Goal: Task Accomplishment & Management: Complete application form

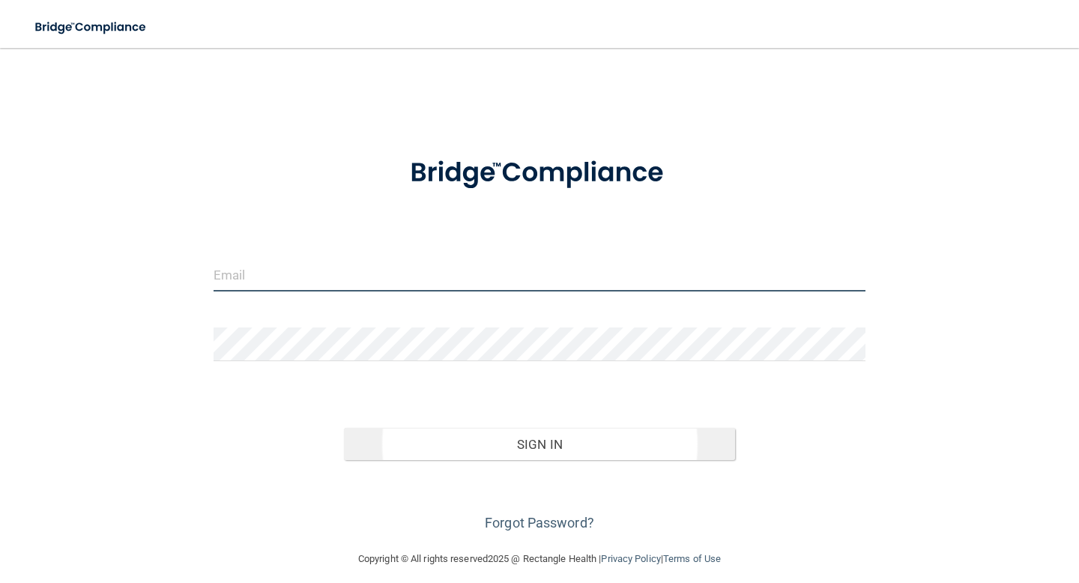
type input "[EMAIL_ADDRESS][DOMAIN_NAME]"
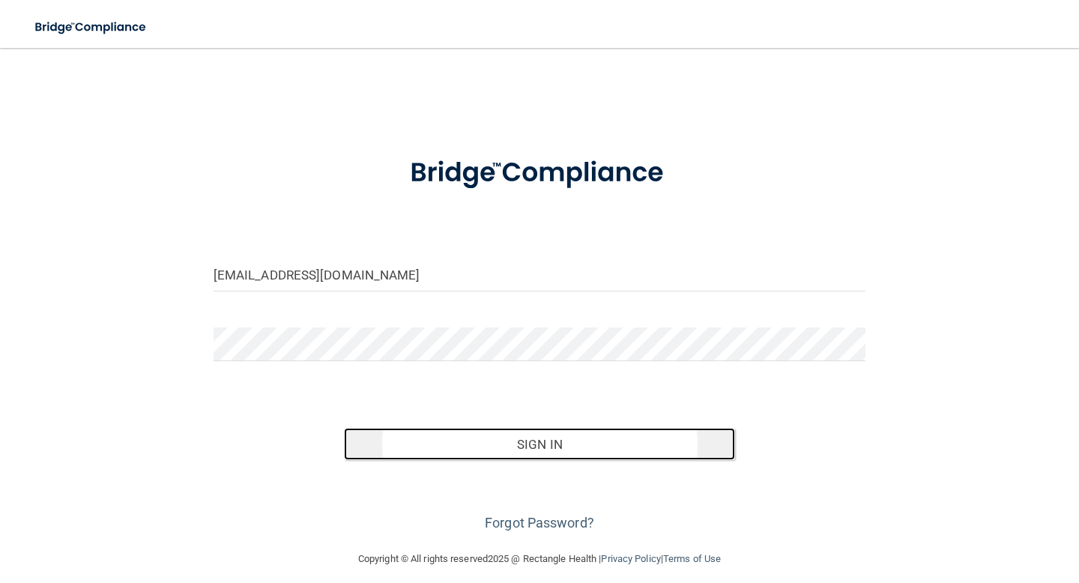
click at [553, 446] on button "Sign In" at bounding box center [539, 444] width 391 height 33
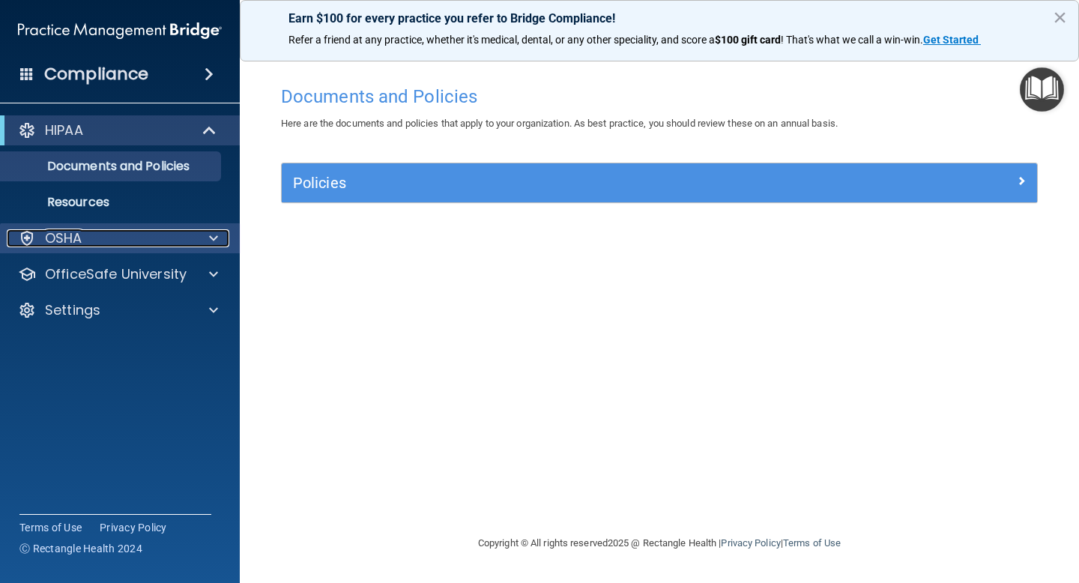
click at [100, 243] on div "OSHA" at bounding box center [100, 238] width 186 height 18
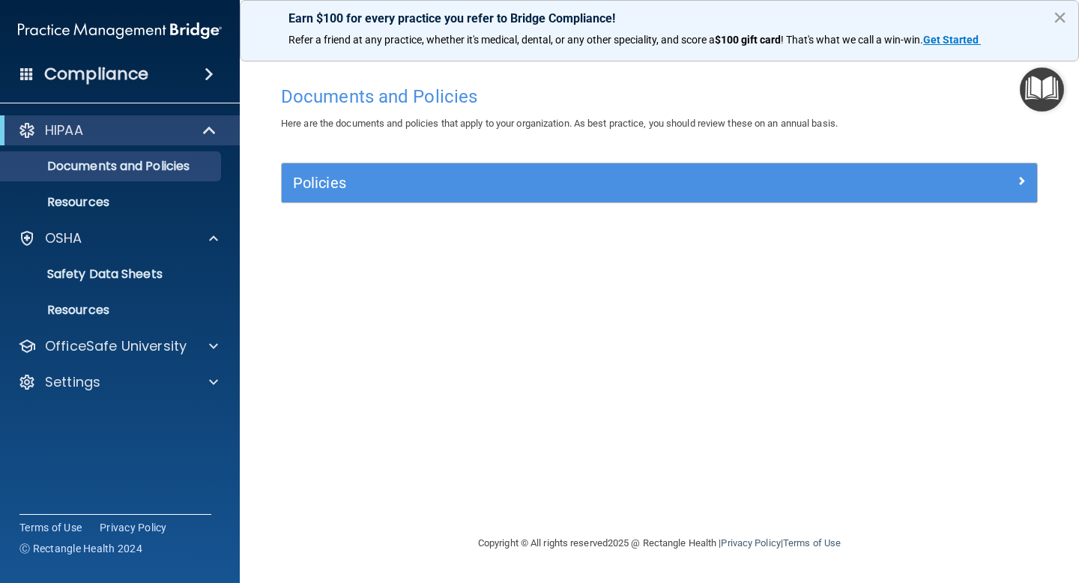
click at [1061, 16] on button "×" at bounding box center [1059, 17] width 14 height 24
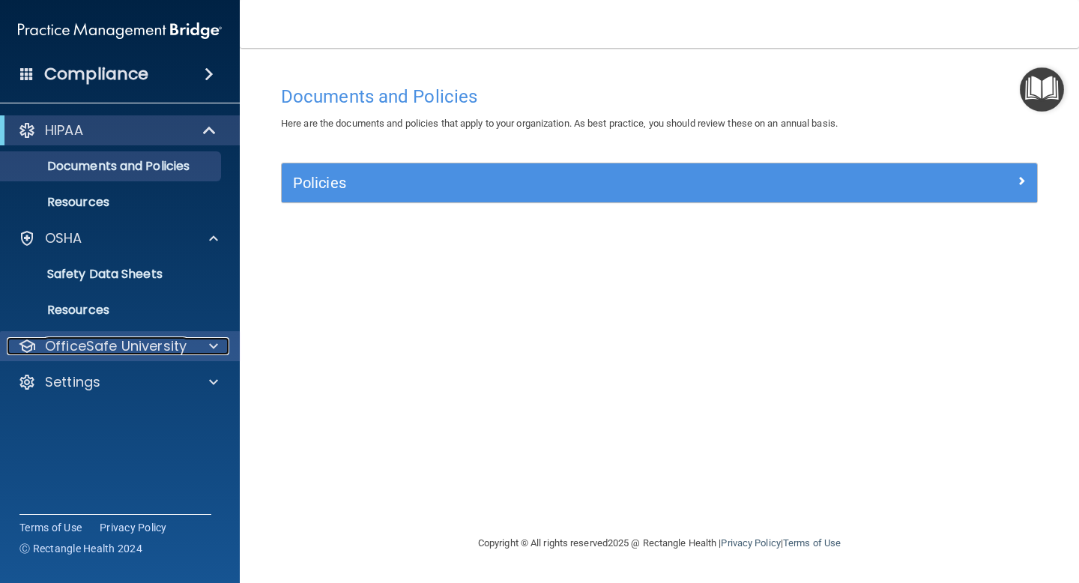
click at [207, 343] on div at bounding box center [210, 346] width 37 height 18
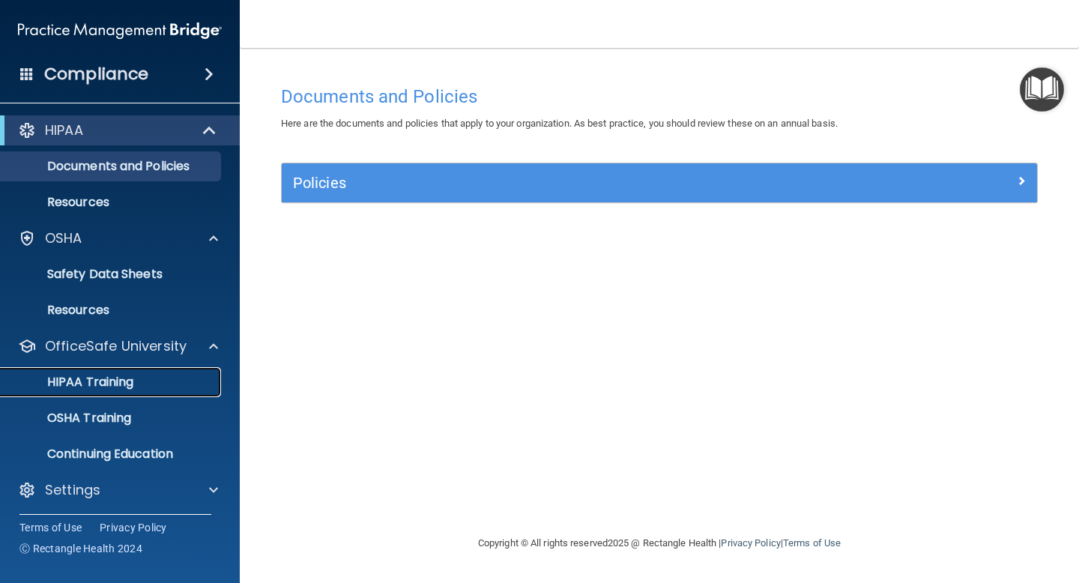
click at [100, 383] on p "HIPAA Training" at bounding box center [72, 381] width 124 height 15
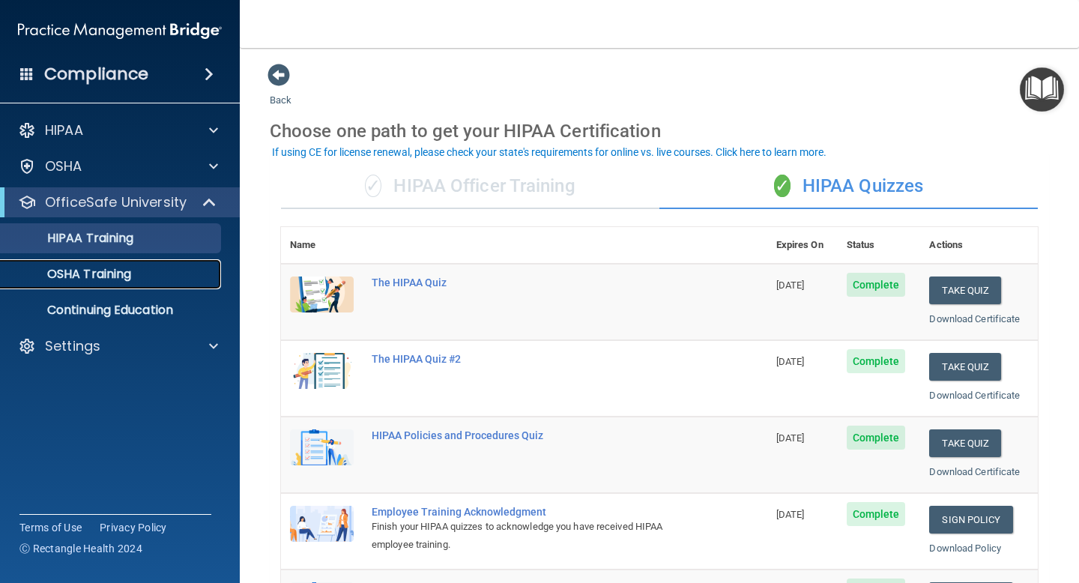
click at [163, 281] on div "OSHA Training" at bounding box center [112, 274] width 204 height 15
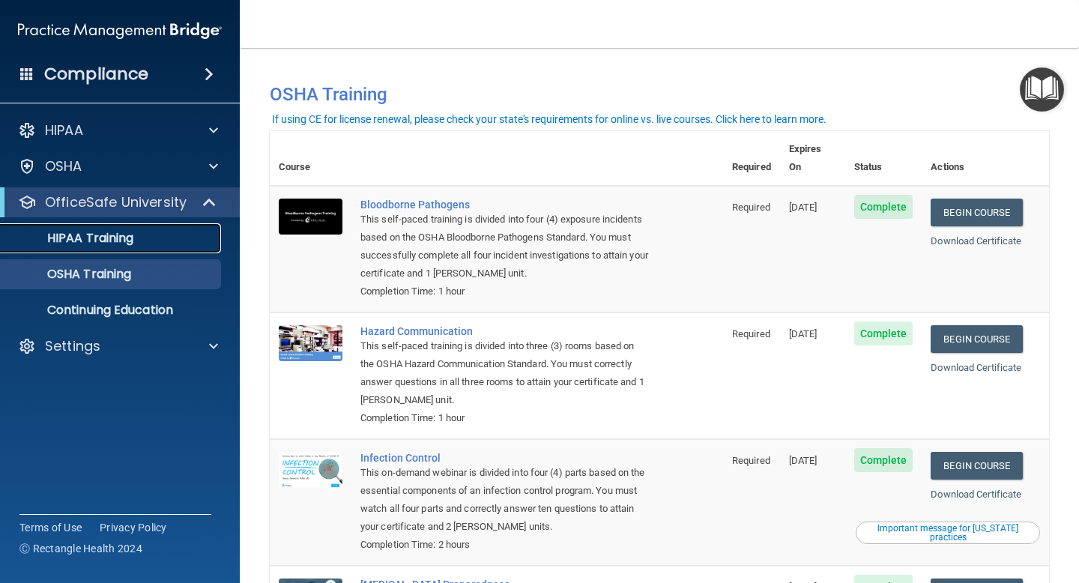
click at [100, 247] on link "HIPAA Training" at bounding box center [103, 238] width 236 height 30
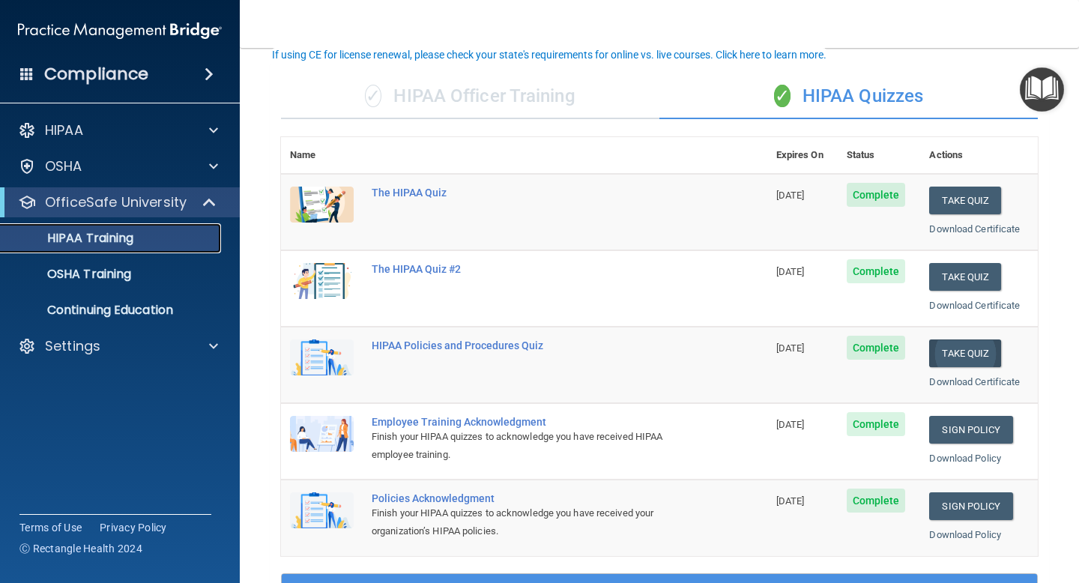
scroll to position [102, 0]
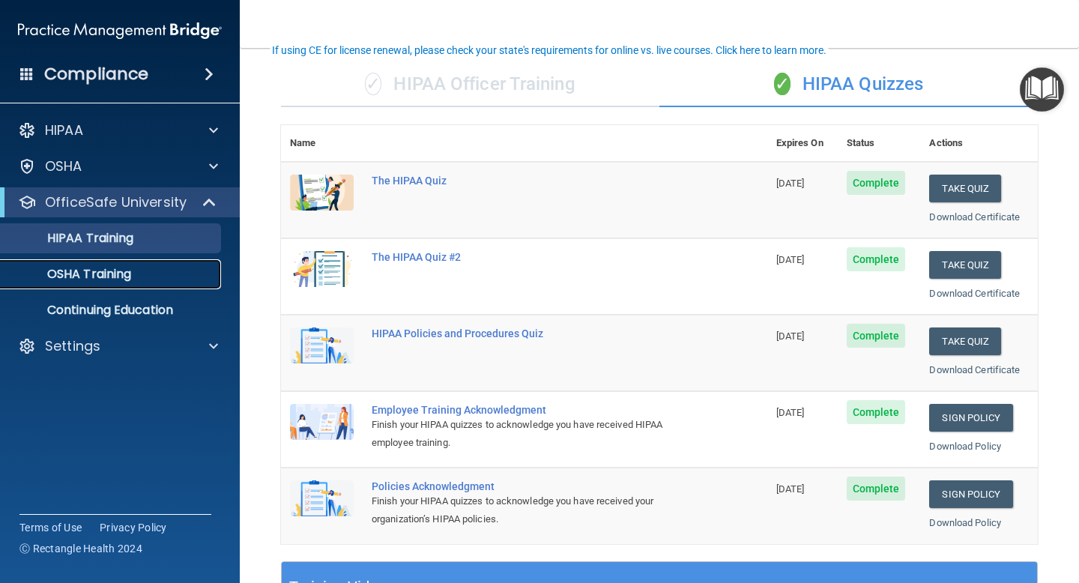
click at [102, 273] on p "OSHA Training" at bounding box center [70, 274] width 121 height 15
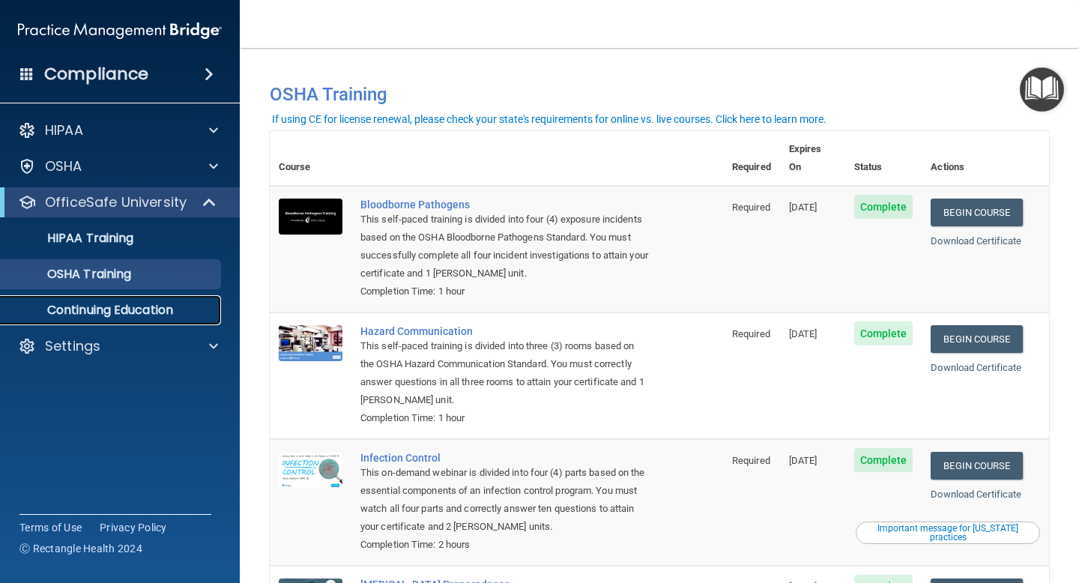
click at [93, 312] on p "Continuing Education" at bounding box center [112, 310] width 204 height 15
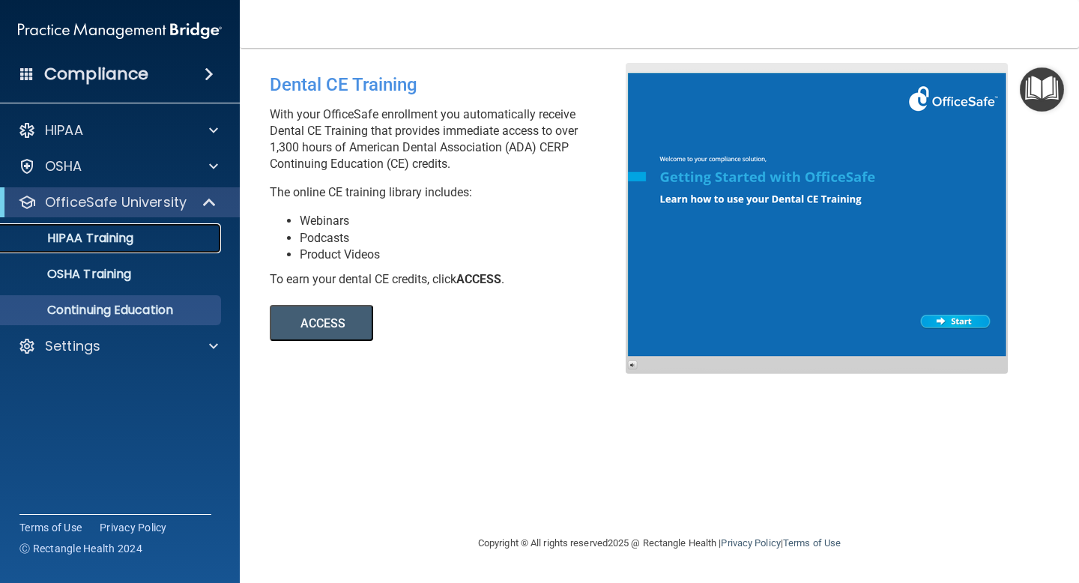
click at [74, 240] on p "HIPAA Training" at bounding box center [72, 238] width 124 height 15
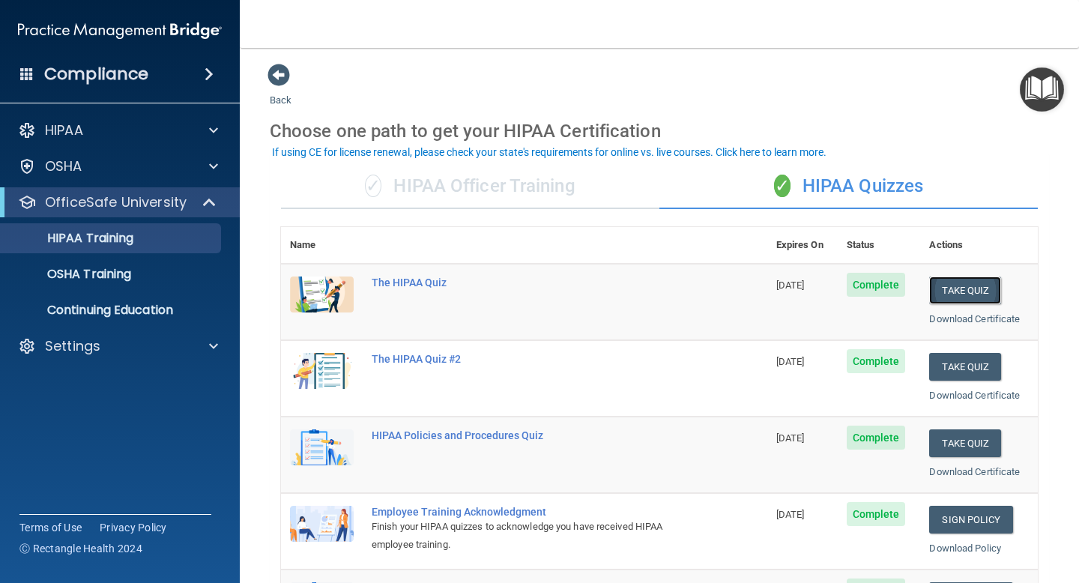
click at [956, 288] on button "Take Quiz" at bounding box center [965, 290] width 72 height 28
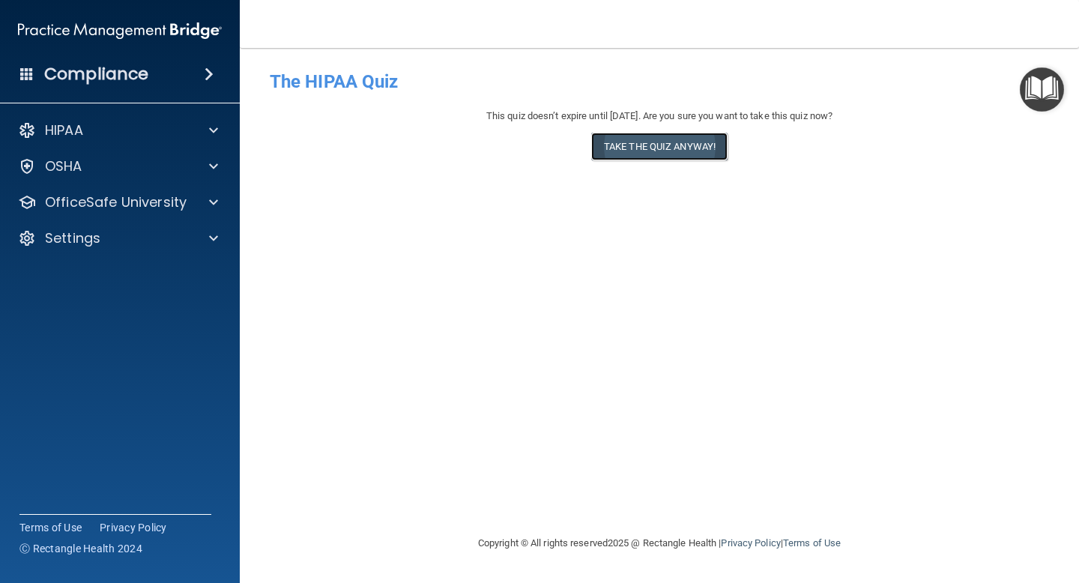
click at [659, 147] on button "Take the quiz anyway!" at bounding box center [659, 147] width 136 height 28
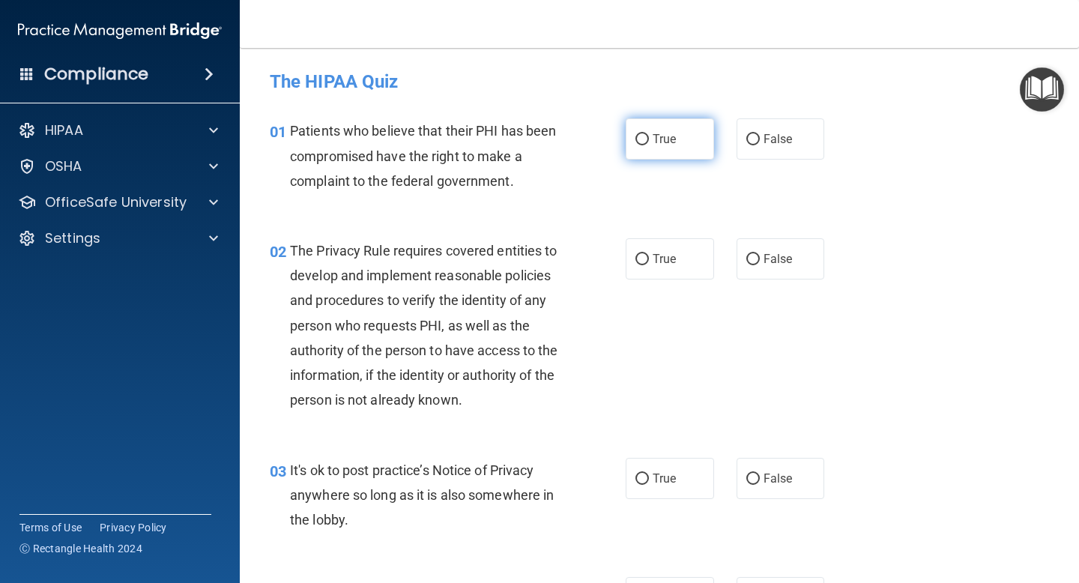
click at [638, 139] on input "True" at bounding box center [641, 139] width 13 height 11
radio input "true"
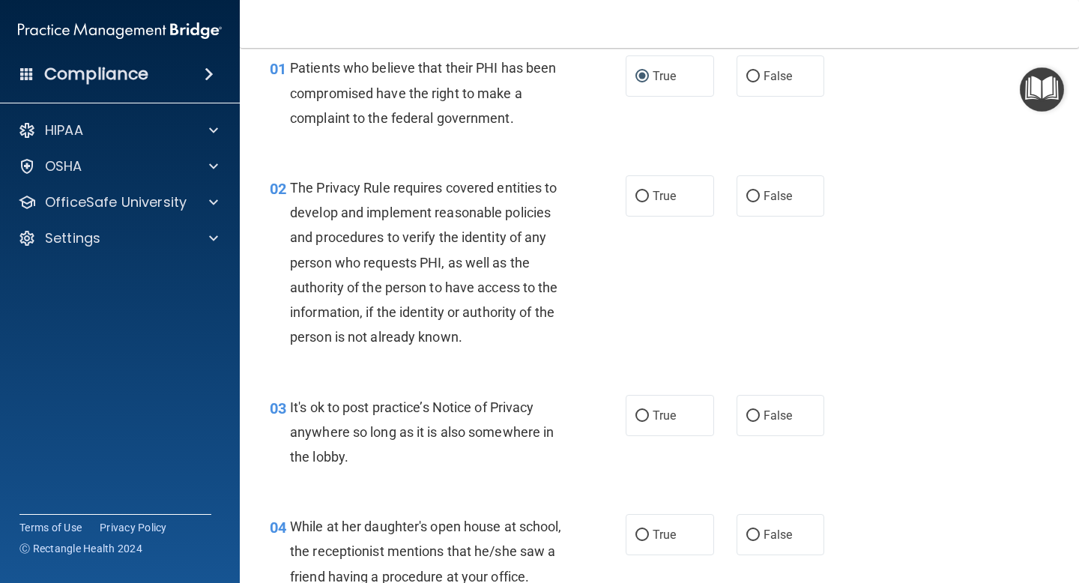
scroll to position [67, 0]
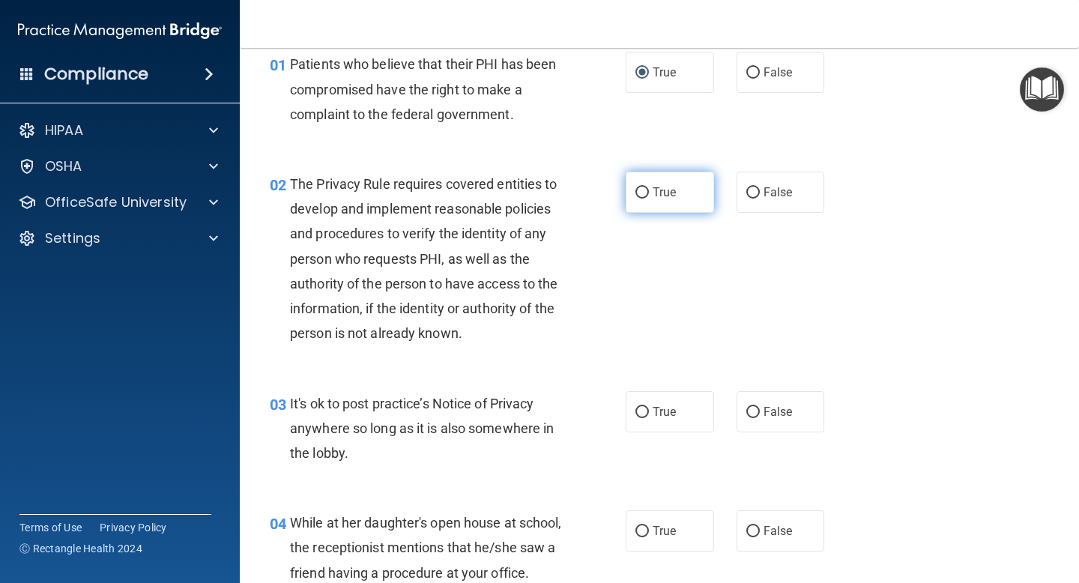
click at [641, 192] on input "True" at bounding box center [641, 192] width 13 height 11
radio input "true"
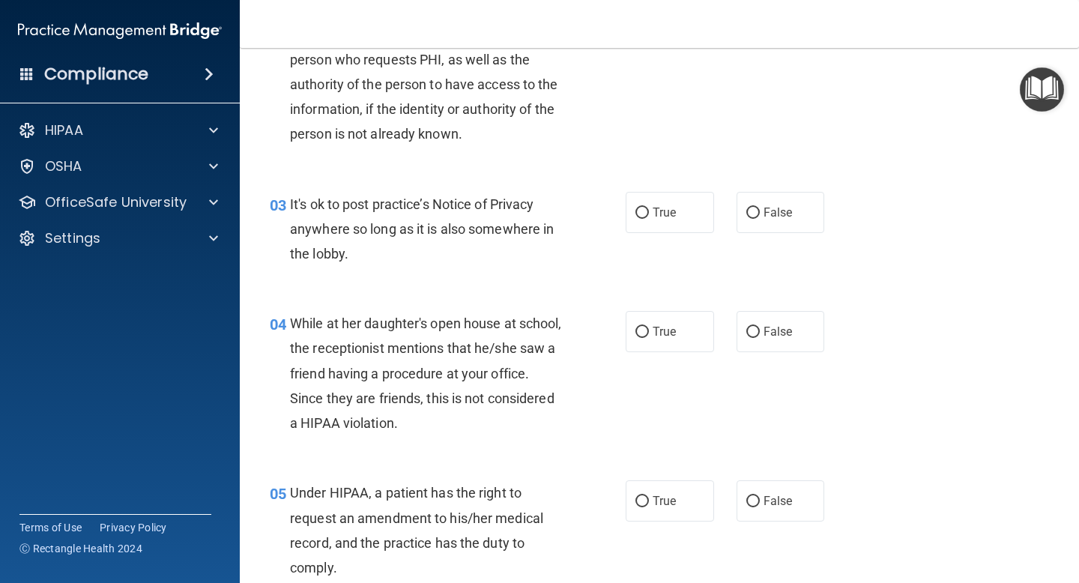
scroll to position [267, 0]
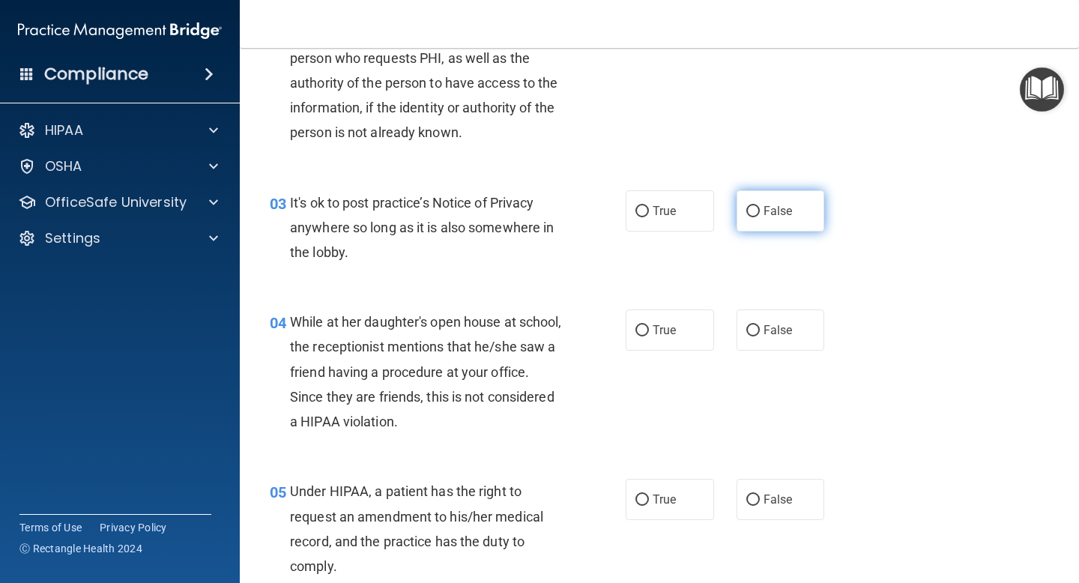
click at [753, 212] on input "False" at bounding box center [752, 211] width 13 height 11
radio input "true"
click at [751, 332] on input "False" at bounding box center [752, 330] width 13 height 11
radio input "true"
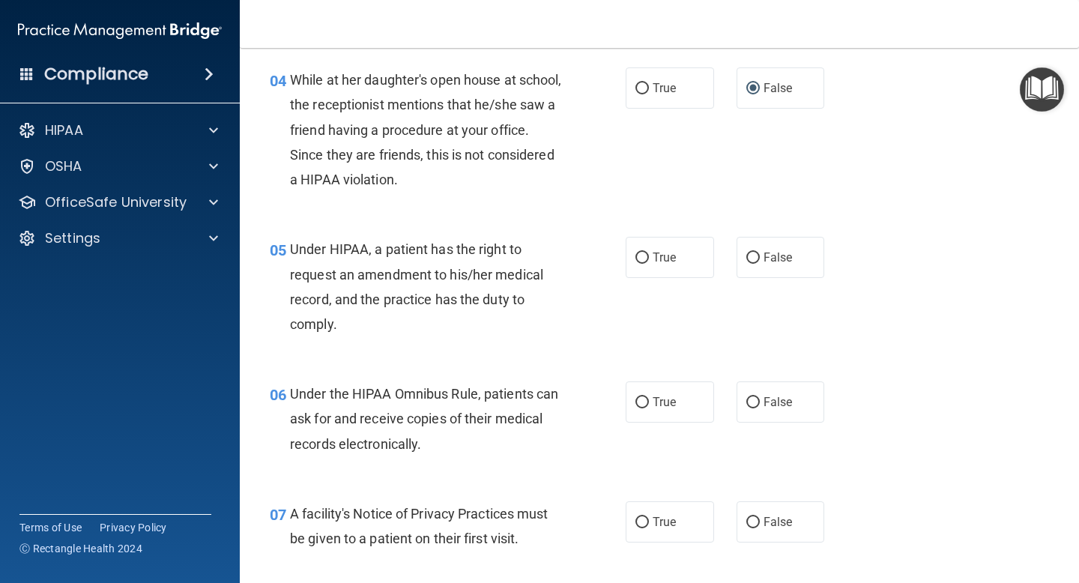
scroll to position [510, 0]
click at [646, 261] on input "True" at bounding box center [641, 257] width 13 height 11
radio input "true"
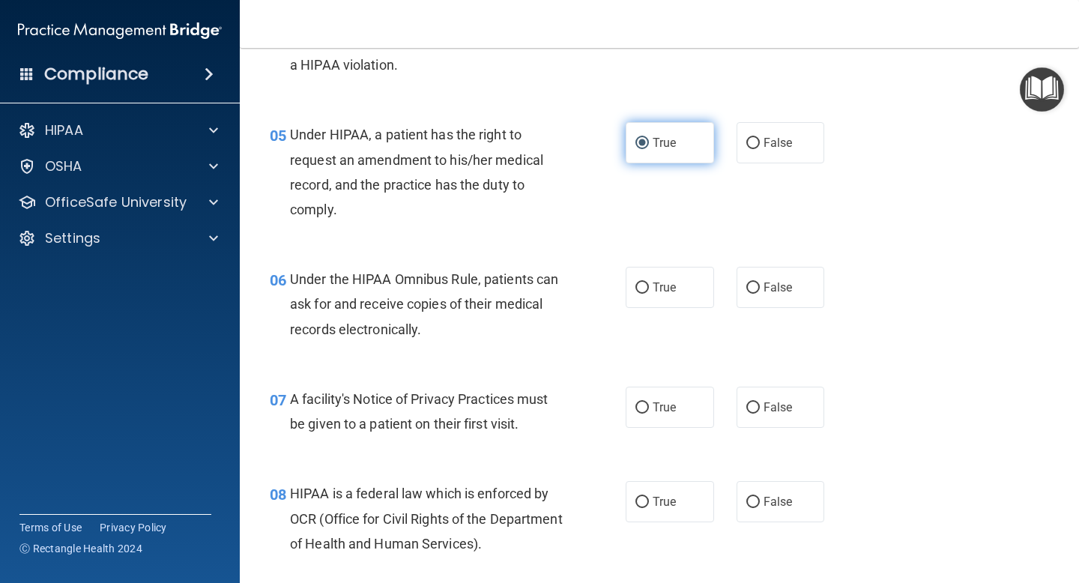
scroll to position [630, 0]
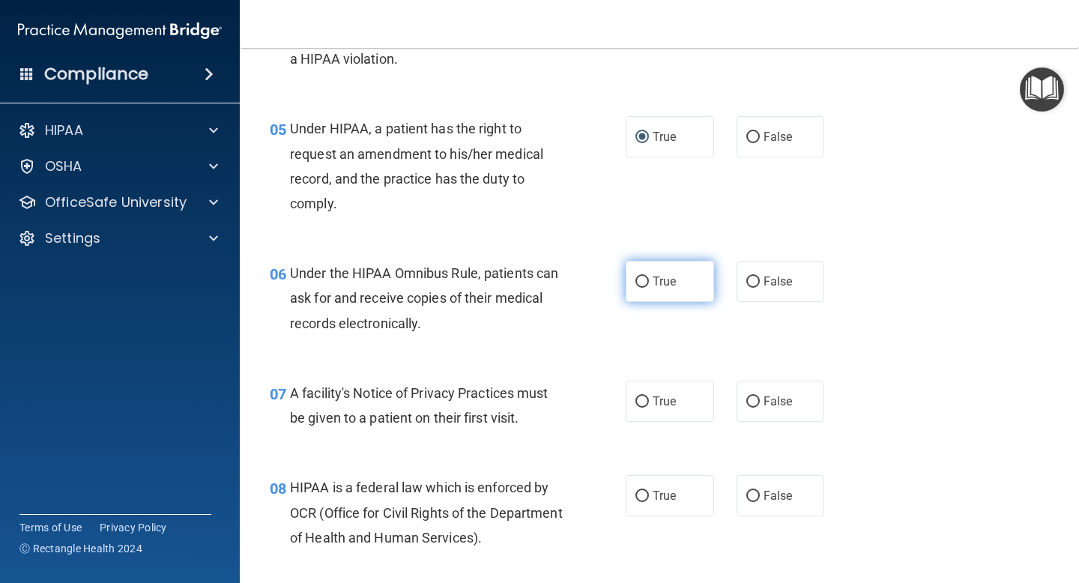
click at [640, 279] on input "True" at bounding box center [641, 281] width 13 height 11
radio input "true"
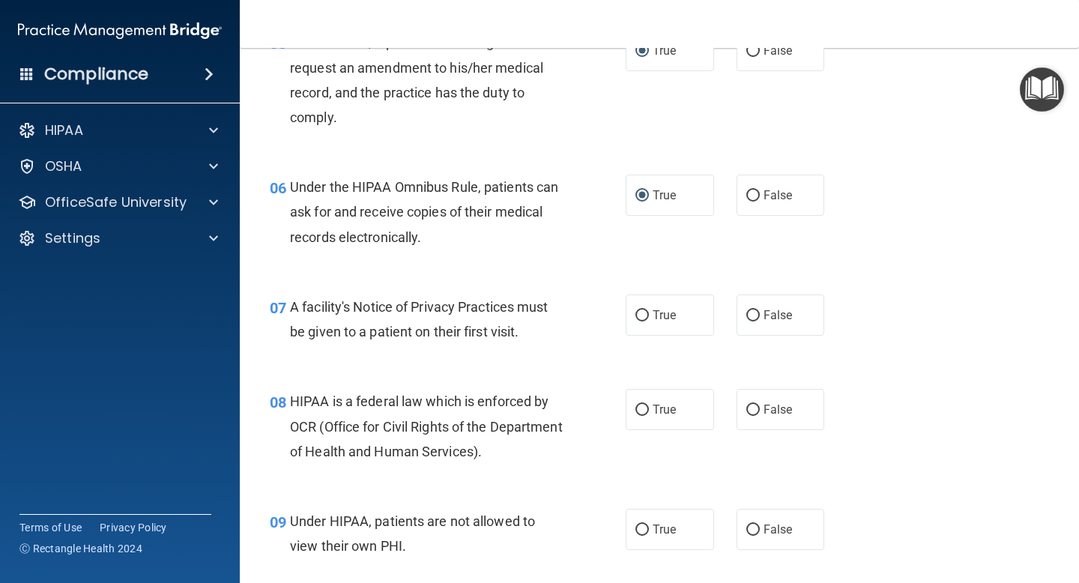
scroll to position [722, 0]
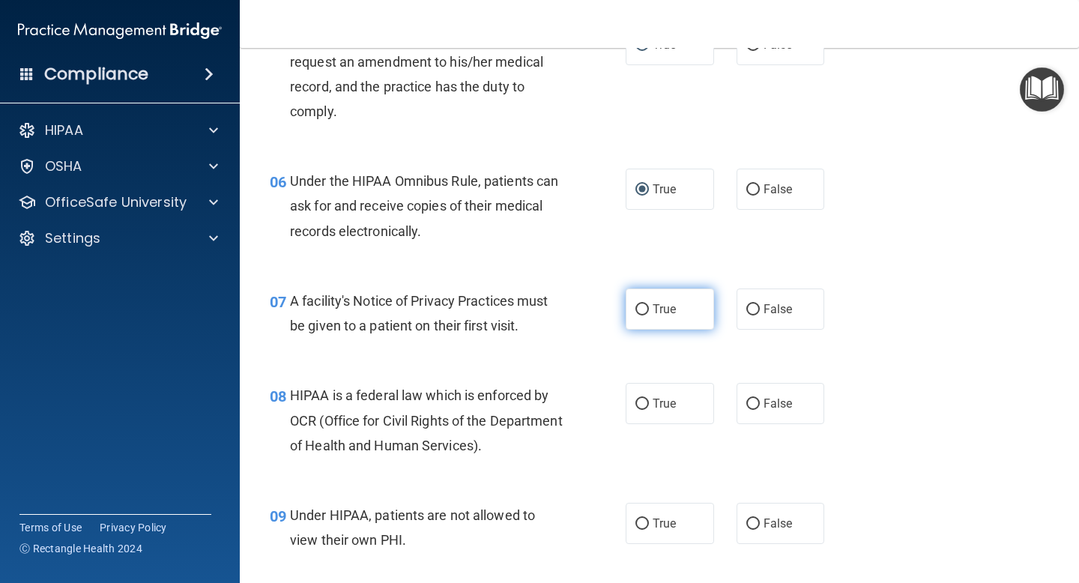
click at [638, 309] on input "True" at bounding box center [641, 309] width 13 height 11
radio input "true"
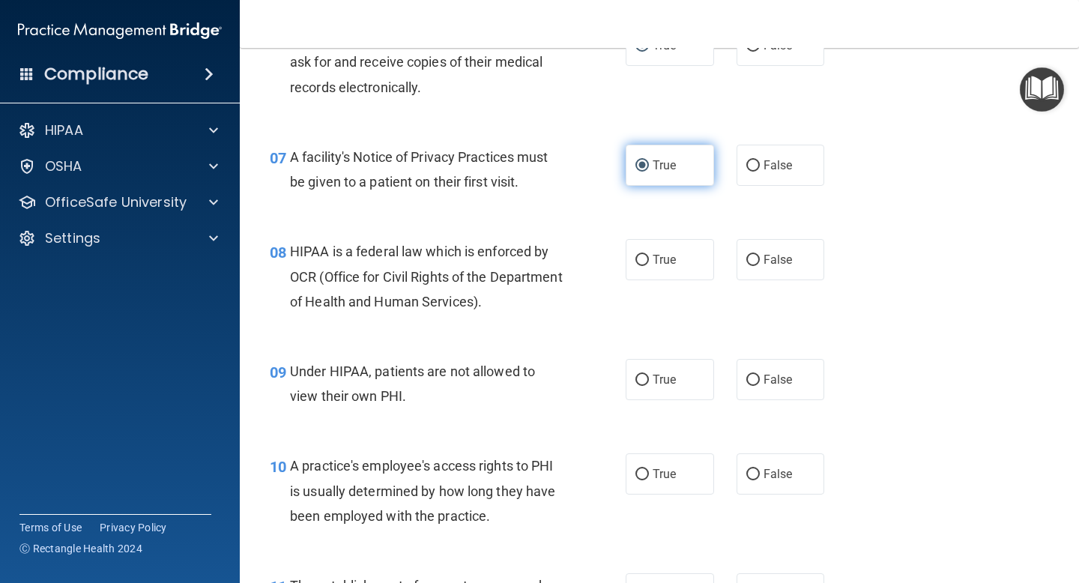
scroll to position [871, 0]
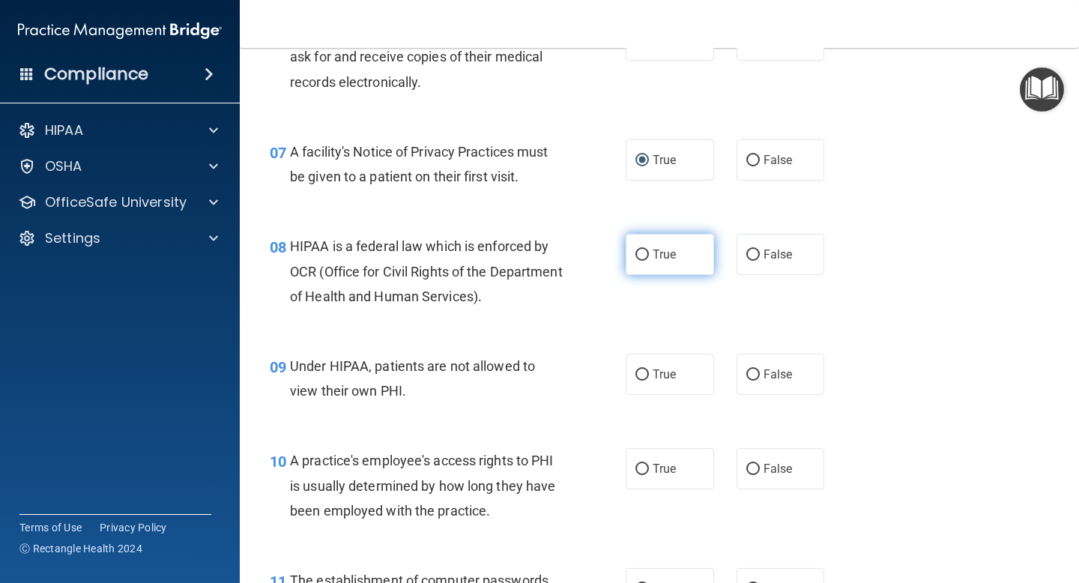
click at [645, 257] on input "True" at bounding box center [641, 254] width 13 height 11
radio input "true"
click at [744, 379] on label "False" at bounding box center [780, 374] width 88 height 41
click at [746, 379] on input "False" at bounding box center [752, 374] width 13 height 11
radio input "true"
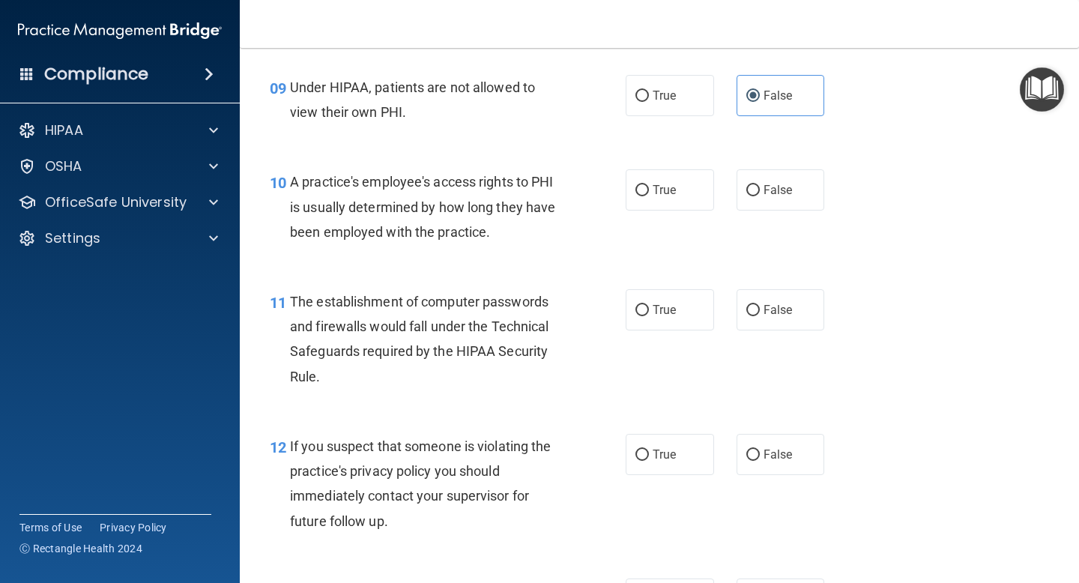
scroll to position [1166, 0]
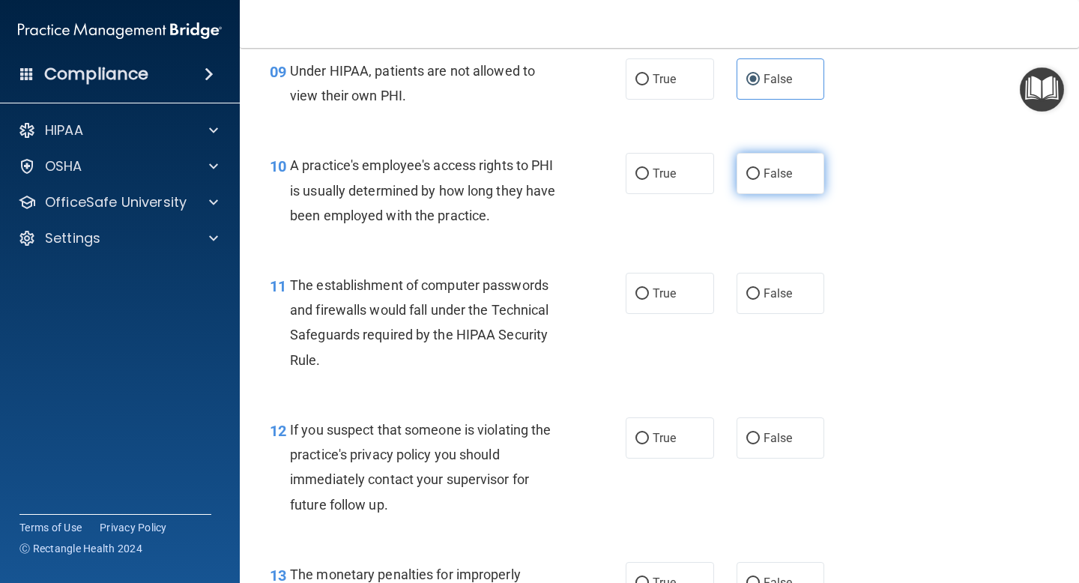
click at [750, 172] on input "False" at bounding box center [752, 174] width 13 height 11
radio input "true"
click at [652, 288] on label "True" at bounding box center [669, 293] width 88 height 41
click at [649, 288] on input "True" at bounding box center [641, 293] width 13 height 11
radio input "true"
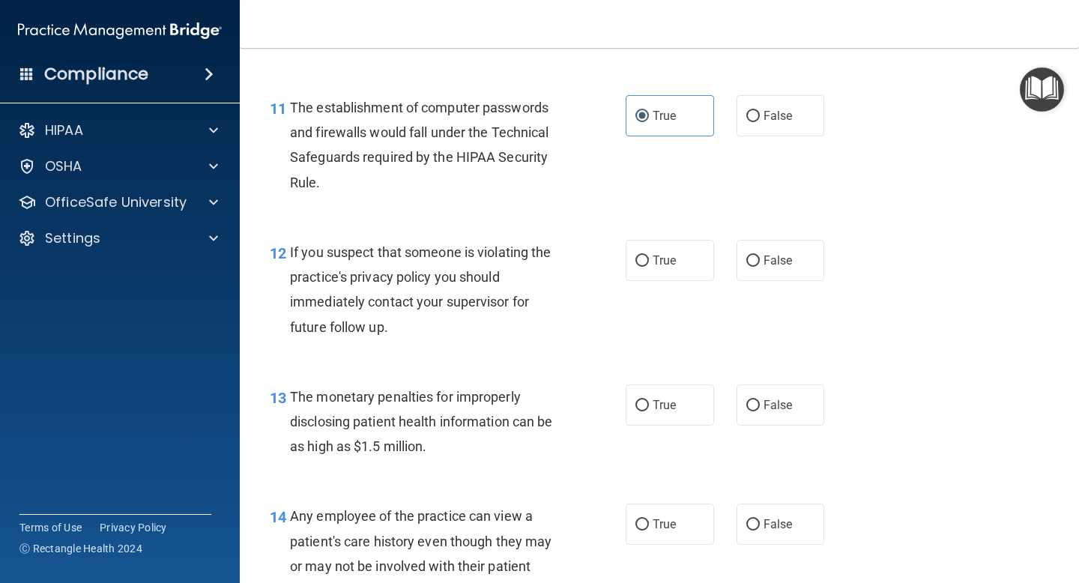
scroll to position [1347, 0]
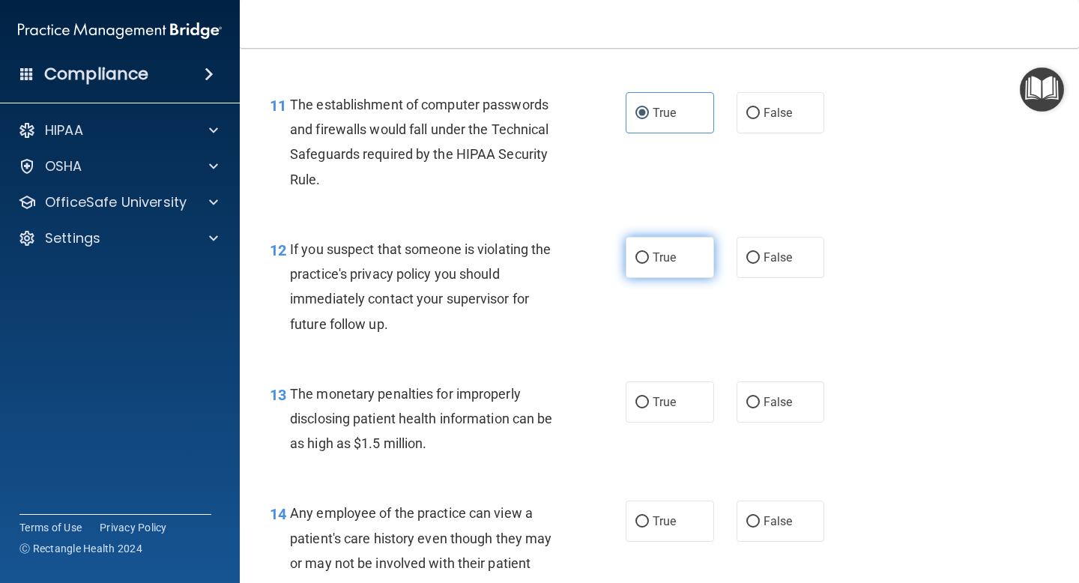
click at [634, 258] on label "True" at bounding box center [669, 257] width 88 height 41
click at [635, 258] on input "True" at bounding box center [641, 257] width 13 height 11
radio input "true"
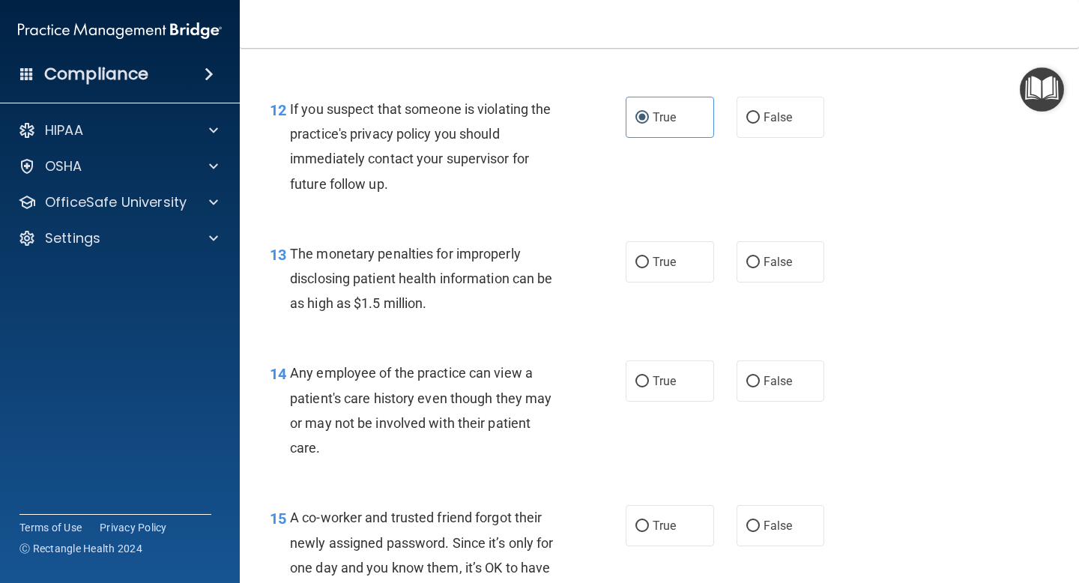
scroll to position [1490, 0]
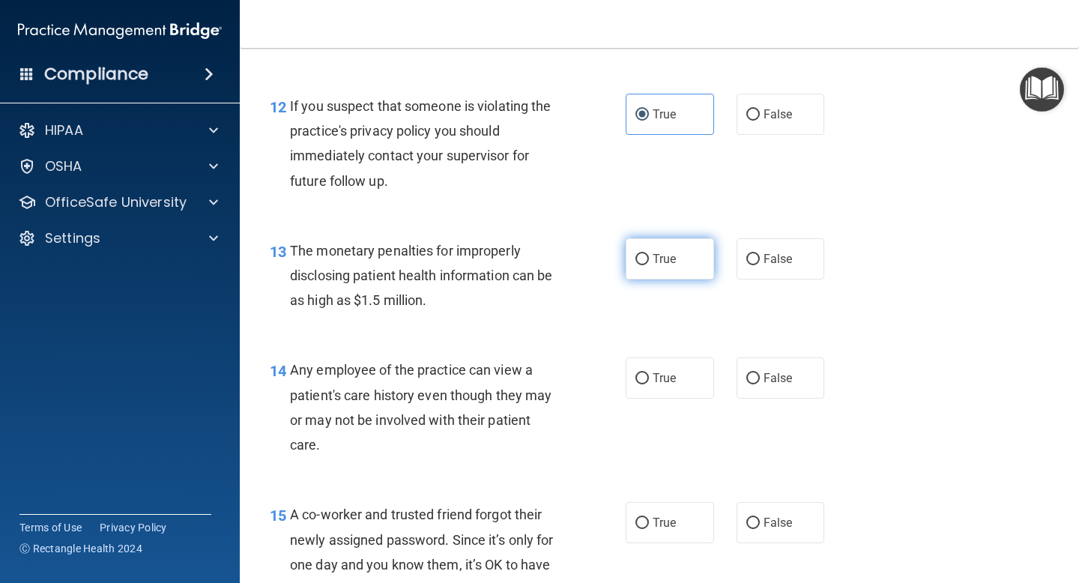
click at [653, 259] on span "True" at bounding box center [663, 259] width 23 height 14
click at [649, 259] on input "True" at bounding box center [641, 259] width 13 height 11
radio input "true"
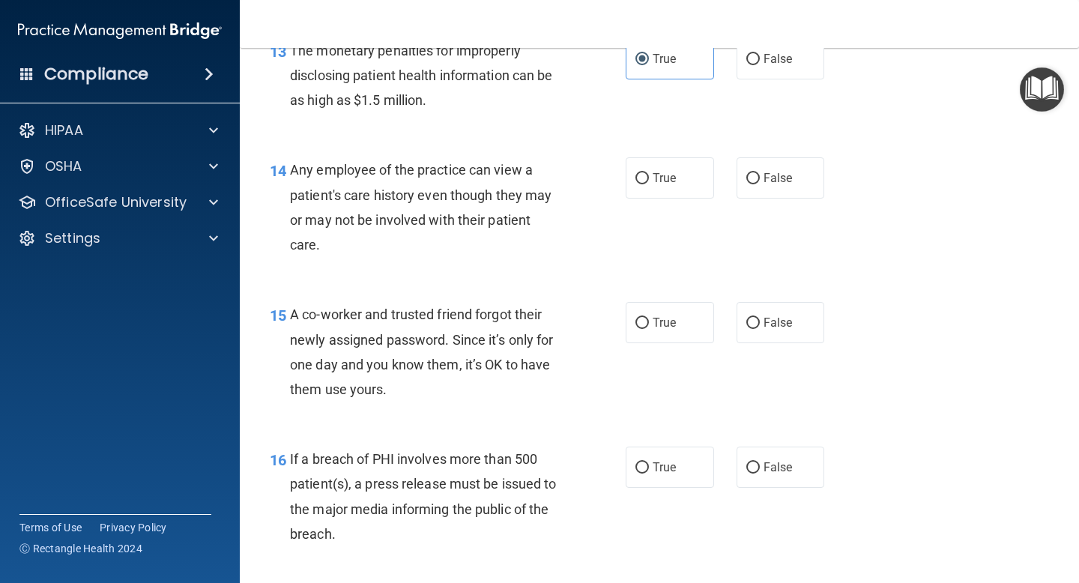
scroll to position [1684, 0]
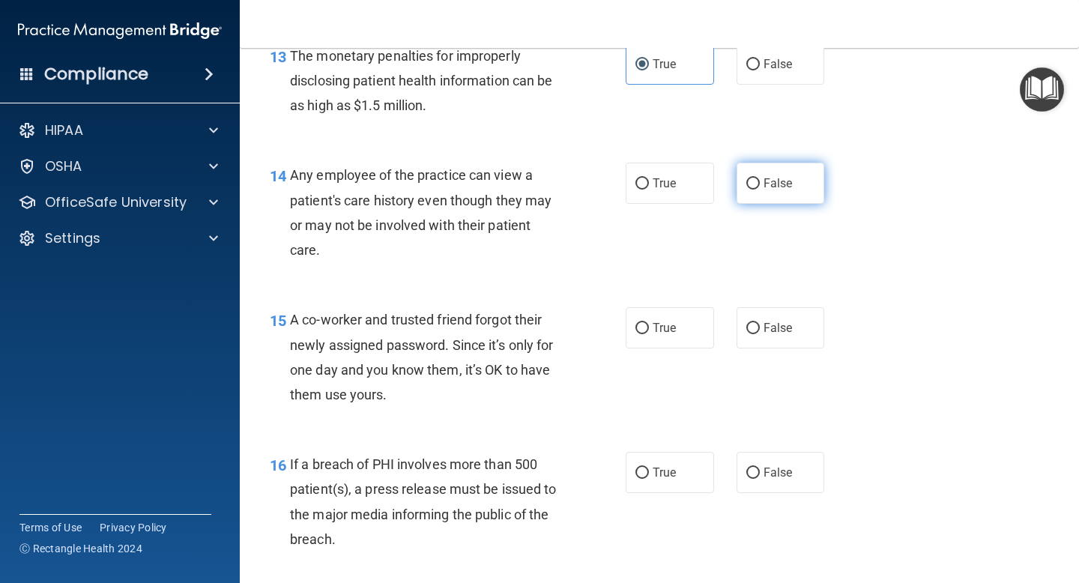
click at [750, 181] on input "False" at bounding box center [752, 183] width 13 height 11
radio input "true"
click at [800, 332] on label "False" at bounding box center [780, 327] width 88 height 41
click at [759, 332] on input "False" at bounding box center [752, 328] width 13 height 11
radio input "true"
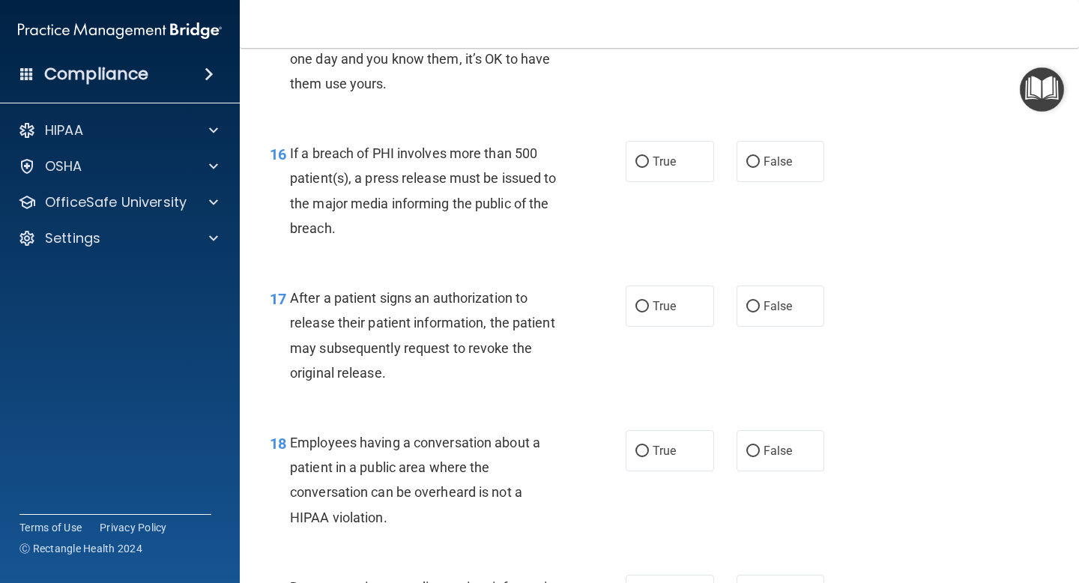
scroll to position [1998, 0]
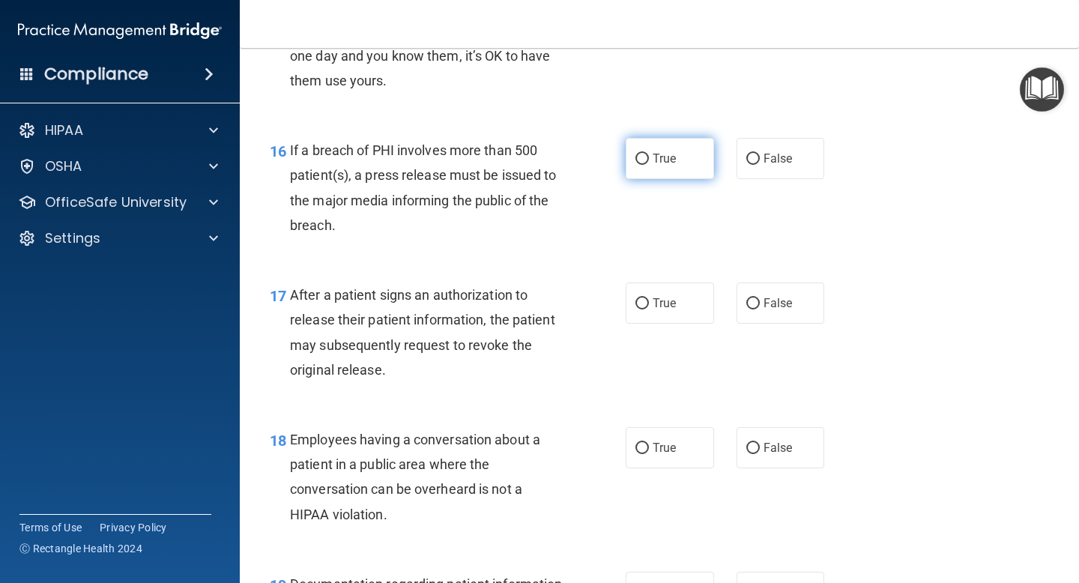
click at [658, 157] on span "True" at bounding box center [663, 158] width 23 height 14
click at [649, 157] on input "True" at bounding box center [641, 159] width 13 height 11
radio input "true"
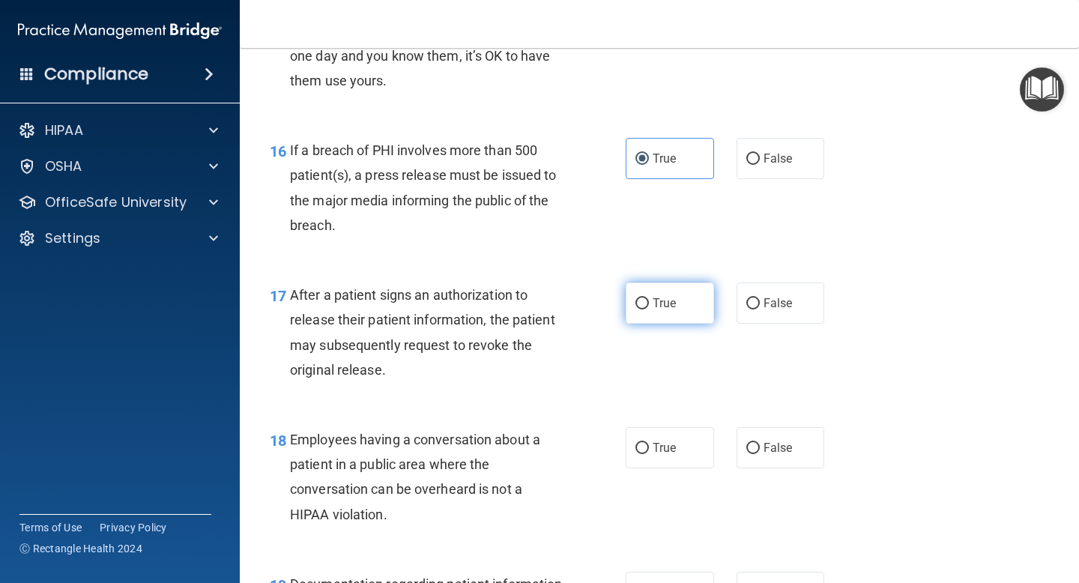
click at [649, 303] on label "True" at bounding box center [669, 302] width 88 height 41
click at [649, 303] on input "True" at bounding box center [641, 303] width 13 height 11
radio input "true"
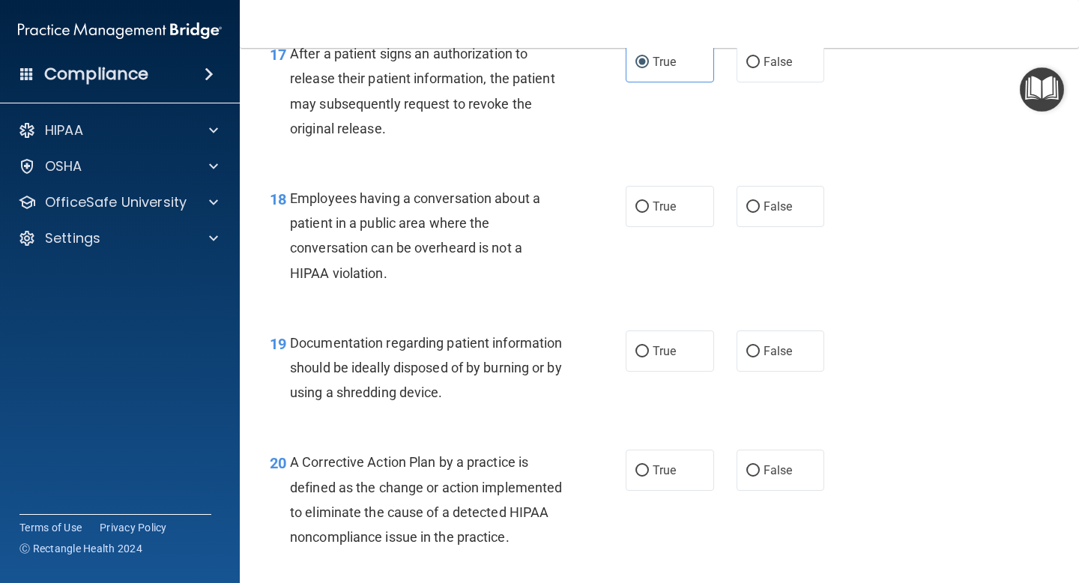
scroll to position [2245, 0]
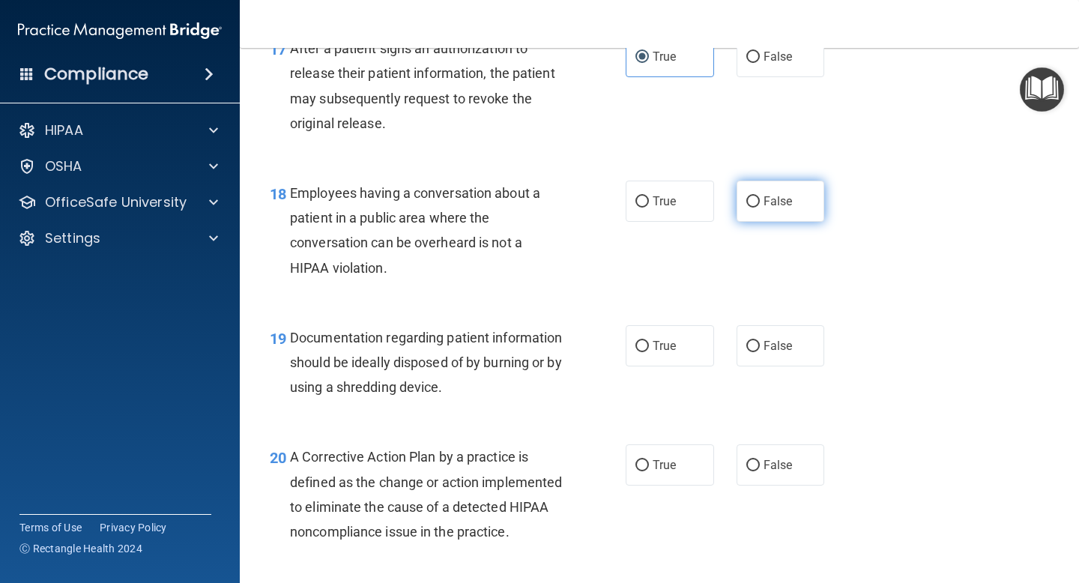
click at [753, 200] on input "False" at bounding box center [752, 201] width 13 height 11
radio input "true"
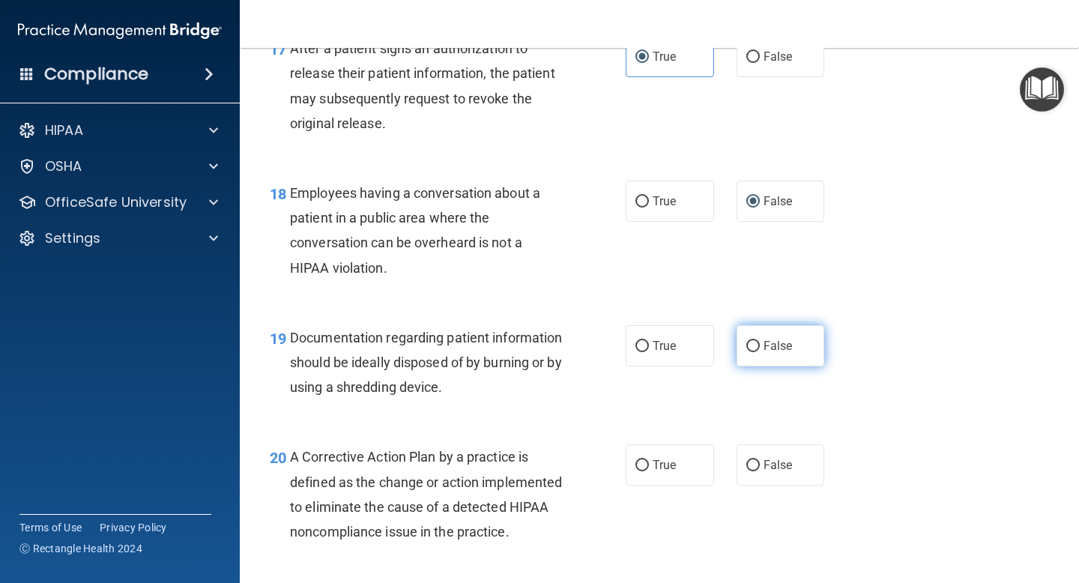
click at [771, 348] on span "False" at bounding box center [777, 346] width 29 height 14
click at [759, 348] on input "False" at bounding box center [752, 346] width 13 height 11
radio input "true"
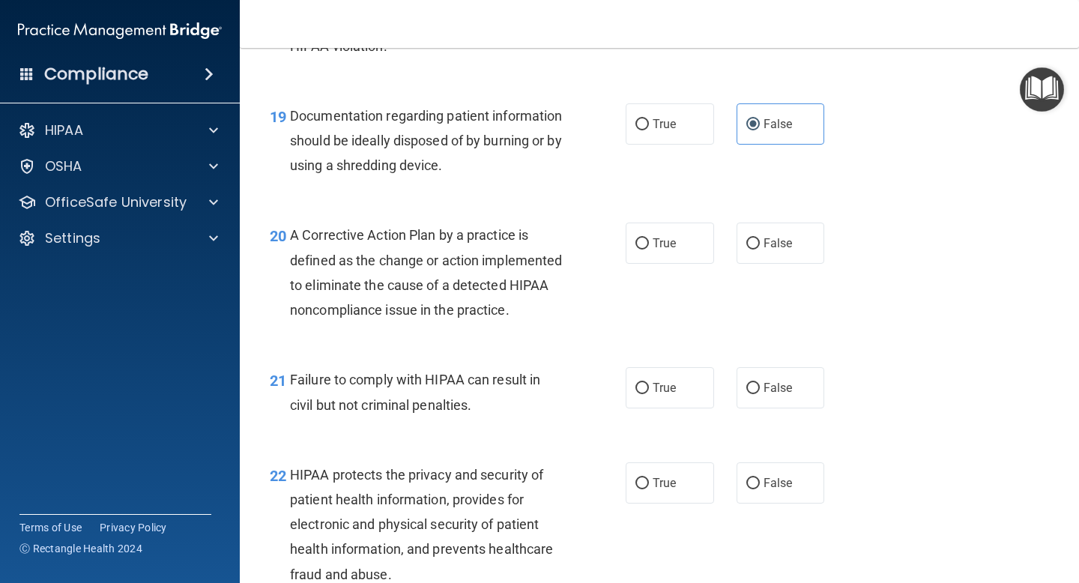
scroll to position [2472, 0]
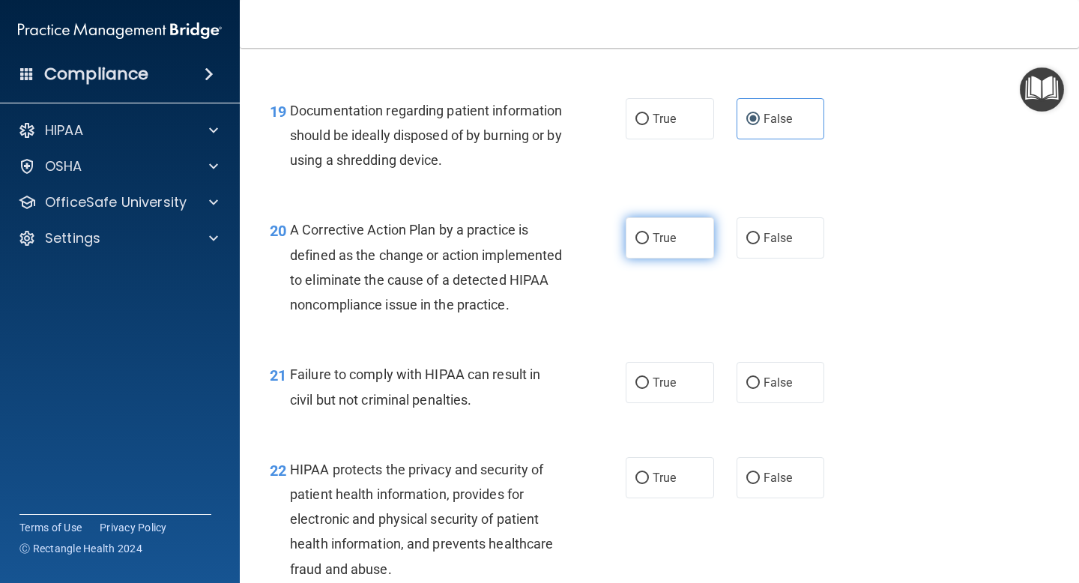
click at [651, 236] on label "True" at bounding box center [669, 237] width 88 height 41
click at [649, 236] on input "True" at bounding box center [641, 238] width 13 height 11
radio input "true"
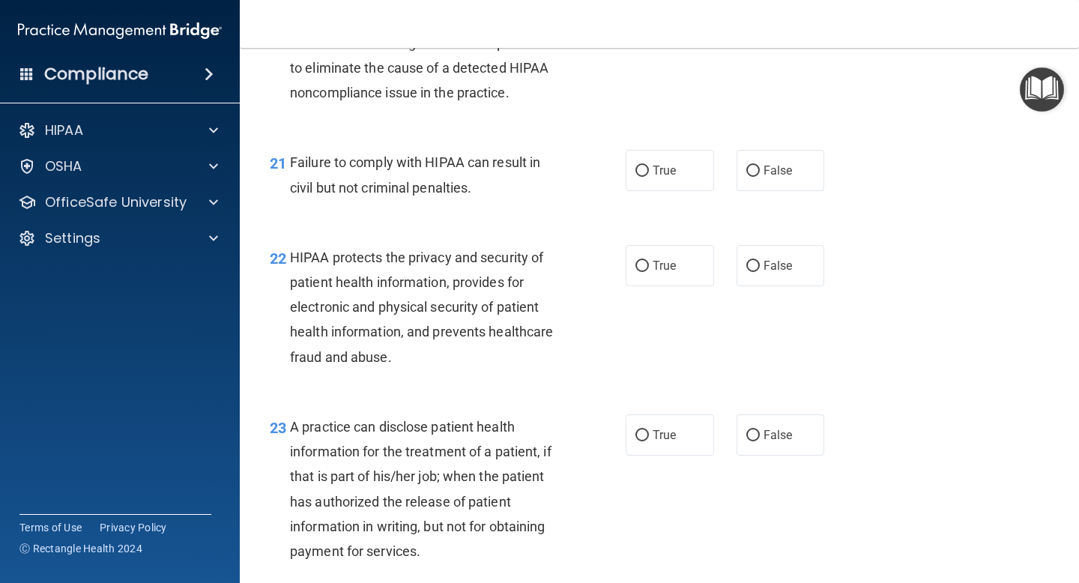
scroll to position [2696, 0]
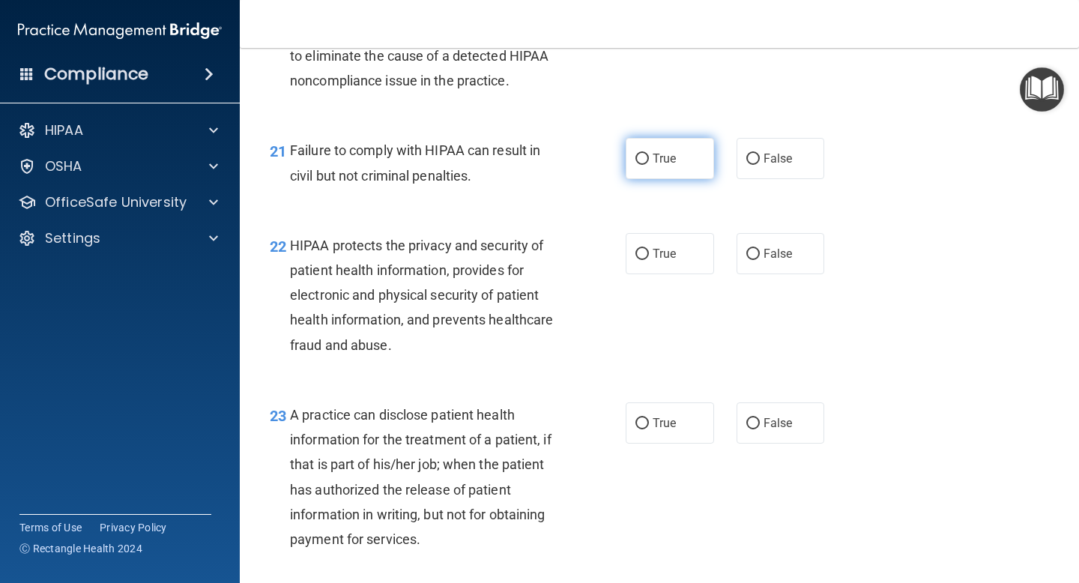
click at [645, 165] on input "True" at bounding box center [641, 159] width 13 height 11
radio input "true"
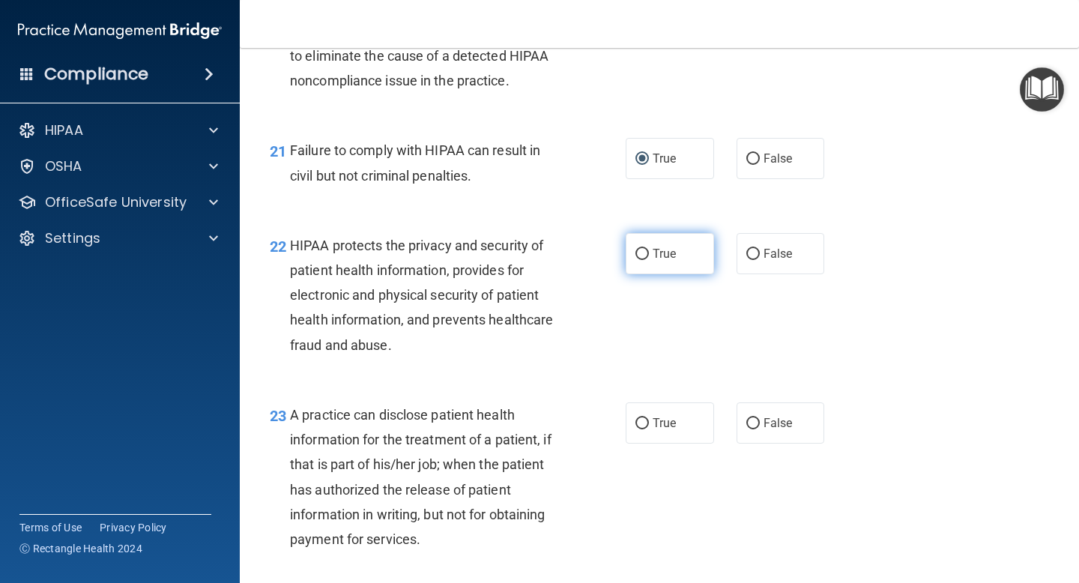
click at [663, 261] on span "True" at bounding box center [663, 253] width 23 height 14
click at [649, 260] on input "True" at bounding box center [641, 254] width 13 height 11
radio input "true"
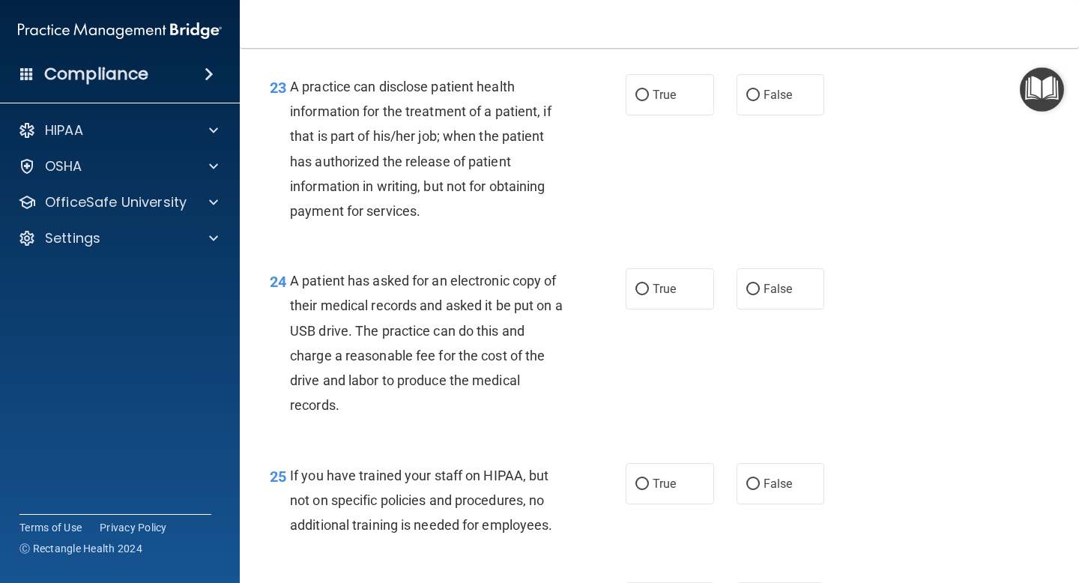
scroll to position [3024, 0]
click at [645, 100] on input "True" at bounding box center [641, 94] width 13 height 11
radio input "true"
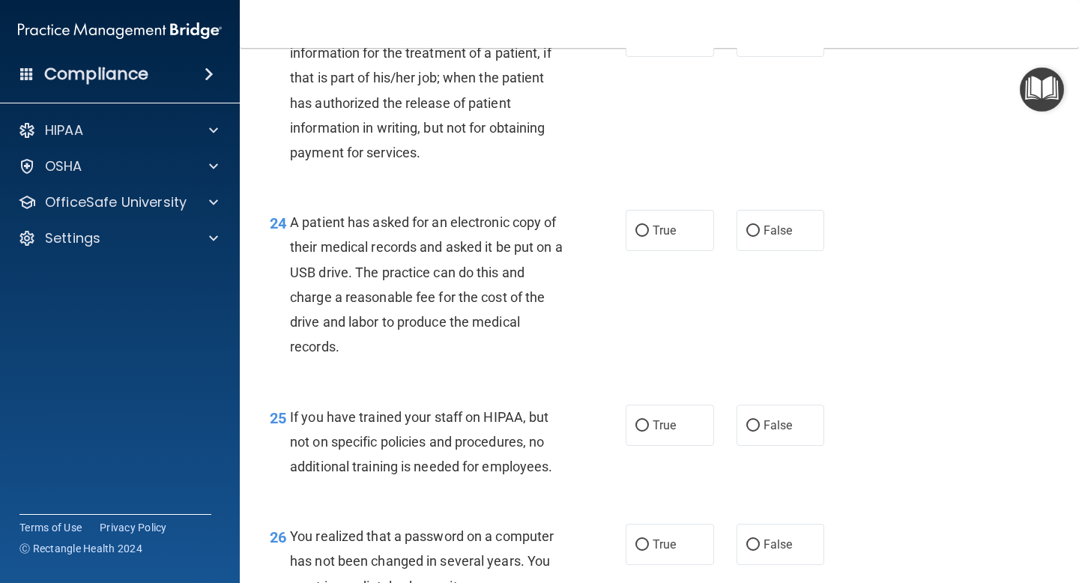
scroll to position [3093, 0]
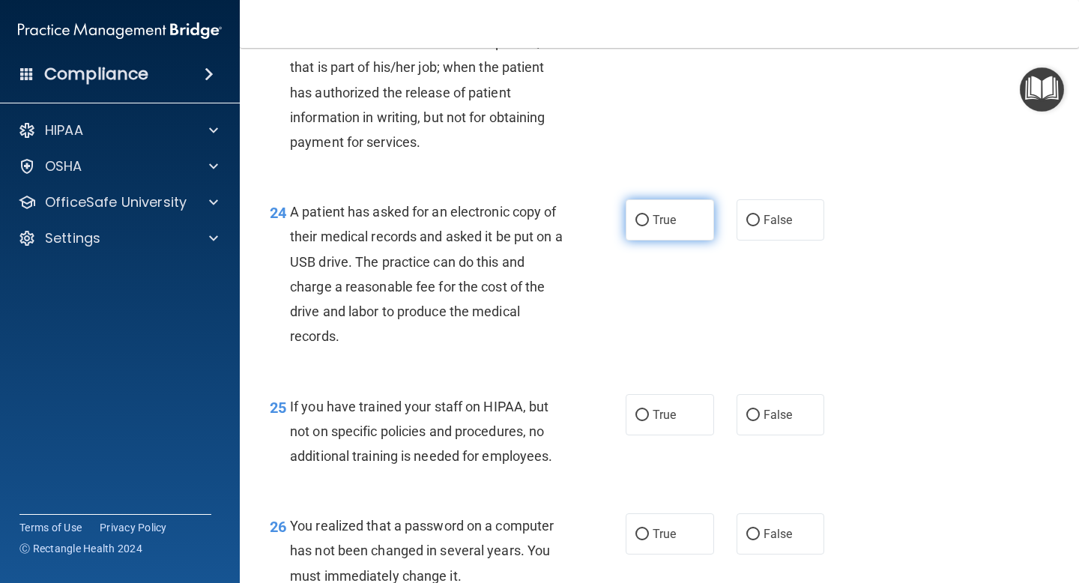
click at [645, 226] on input "True" at bounding box center [641, 220] width 13 height 11
radio input "true"
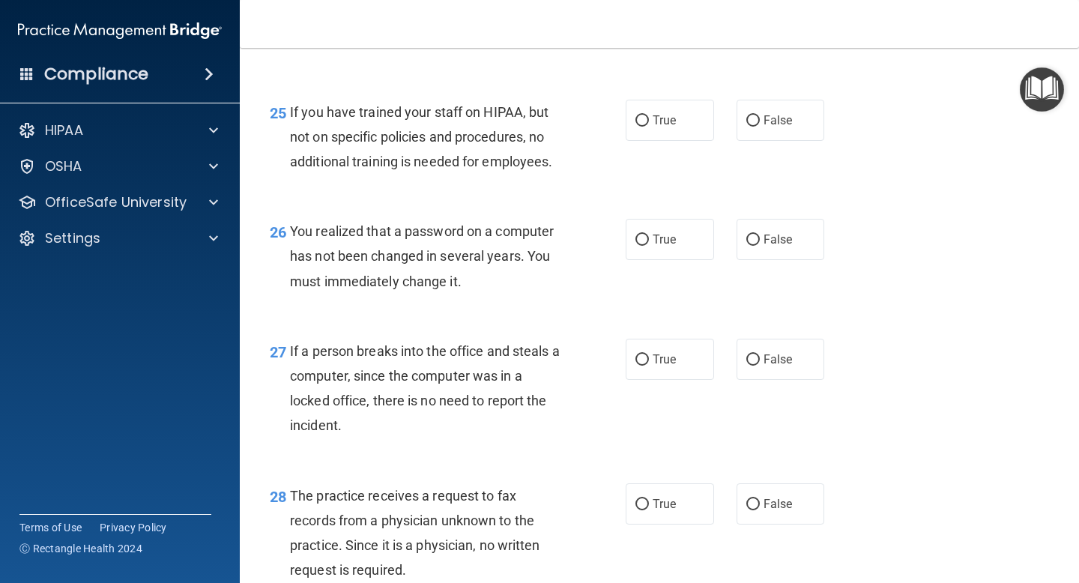
scroll to position [3384, 0]
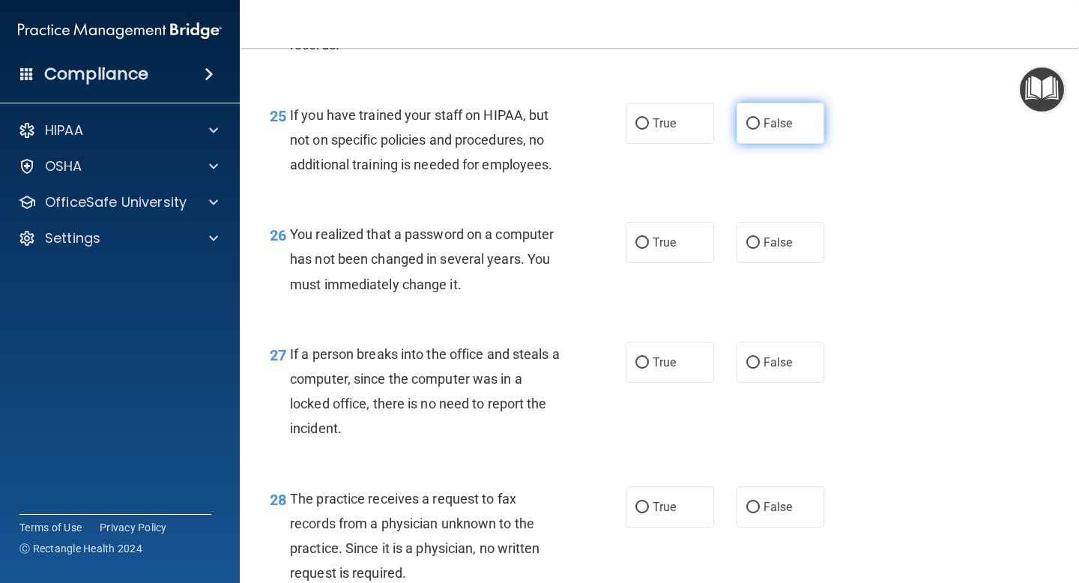
click at [756, 130] on input "False" at bounding box center [752, 123] width 13 height 11
radio input "true"
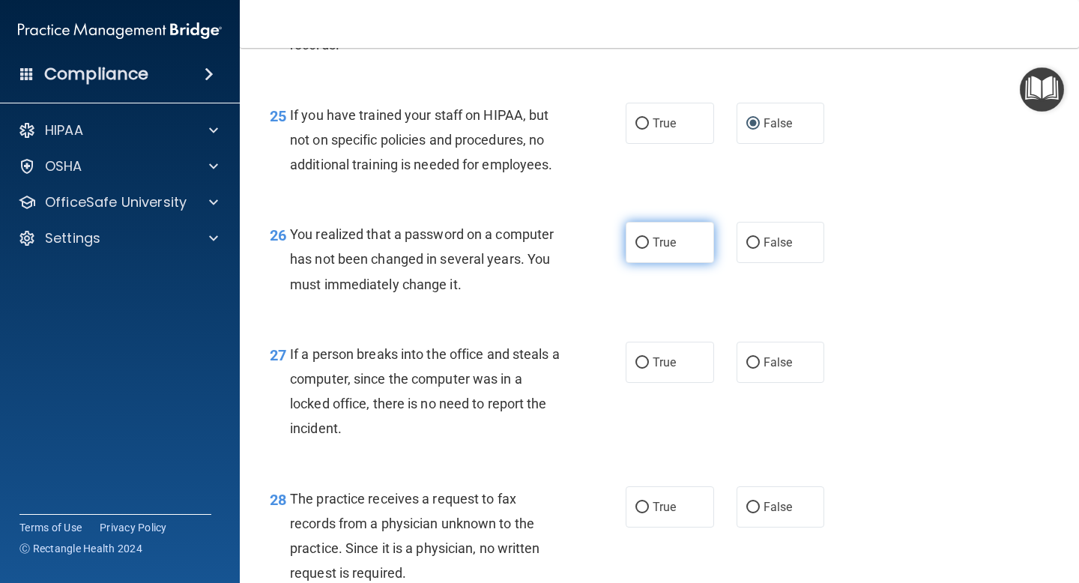
click at [659, 249] on span "True" at bounding box center [663, 242] width 23 height 14
click at [649, 249] on input "True" at bounding box center [641, 242] width 13 height 11
radio input "true"
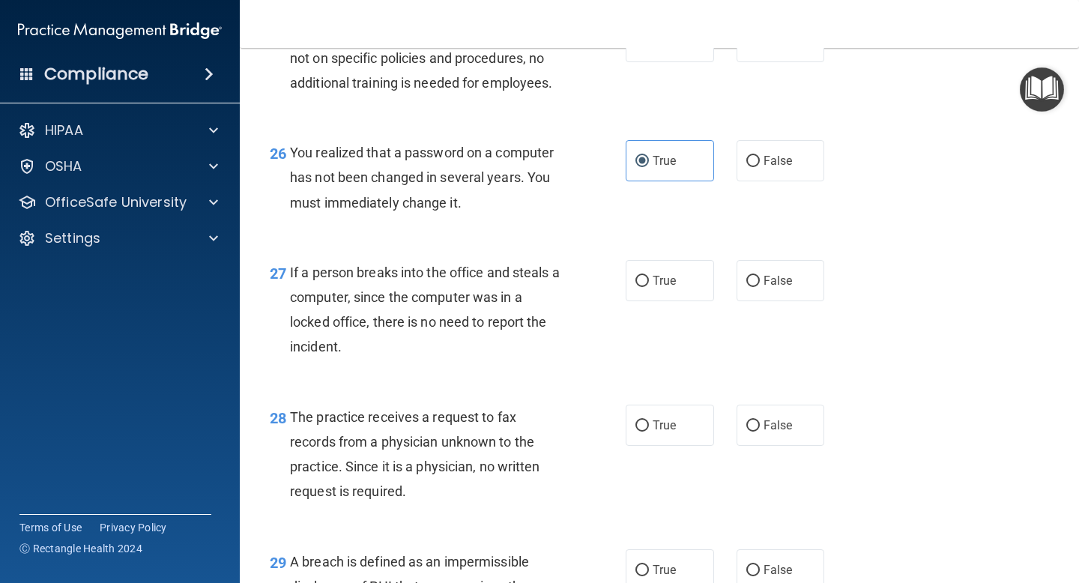
scroll to position [3471, 0]
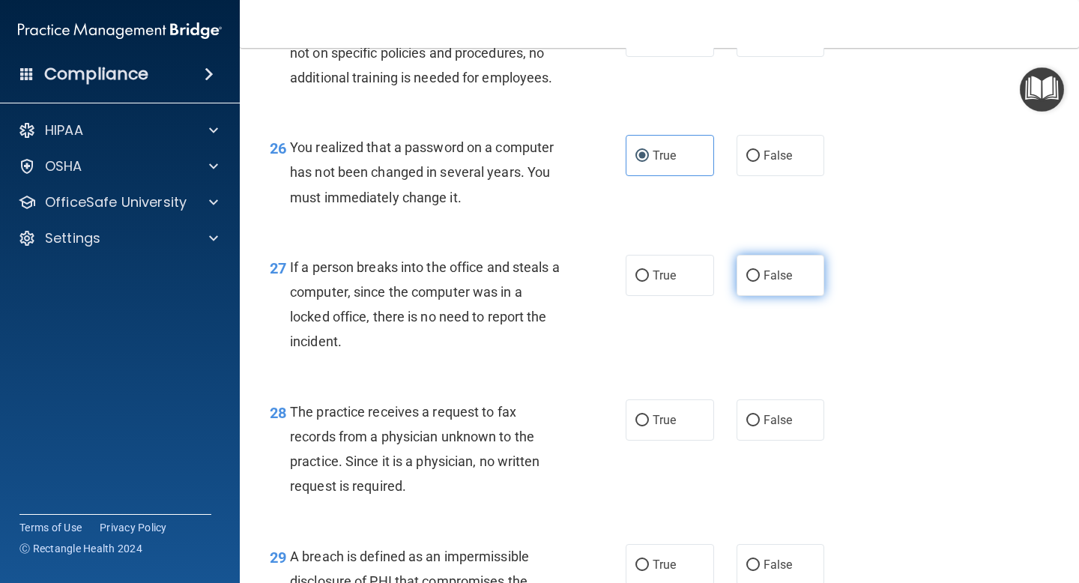
click at [770, 282] on span "False" at bounding box center [777, 275] width 29 height 14
click at [759, 282] on input "False" at bounding box center [752, 275] width 13 height 11
radio input "true"
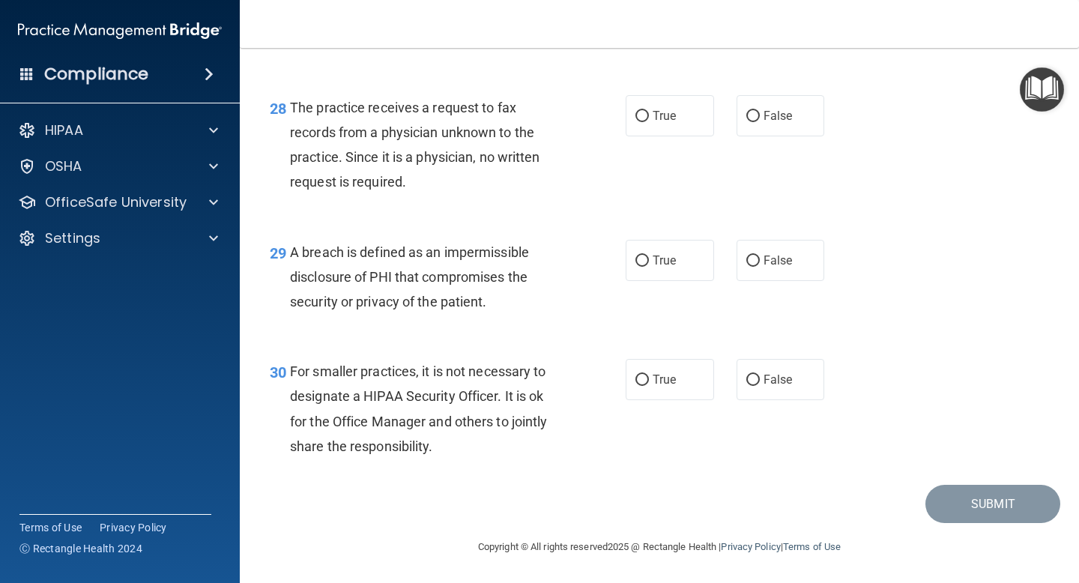
scroll to position [3786, 0]
click at [757, 122] on input "False" at bounding box center [752, 116] width 13 height 11
radio input "true"
click at [767, 267] on span "False" at bounding box center [777, 260] width 29 height 14
click at [759, 267] on input "False" at bounding box center [752, 260] width 13 height 11
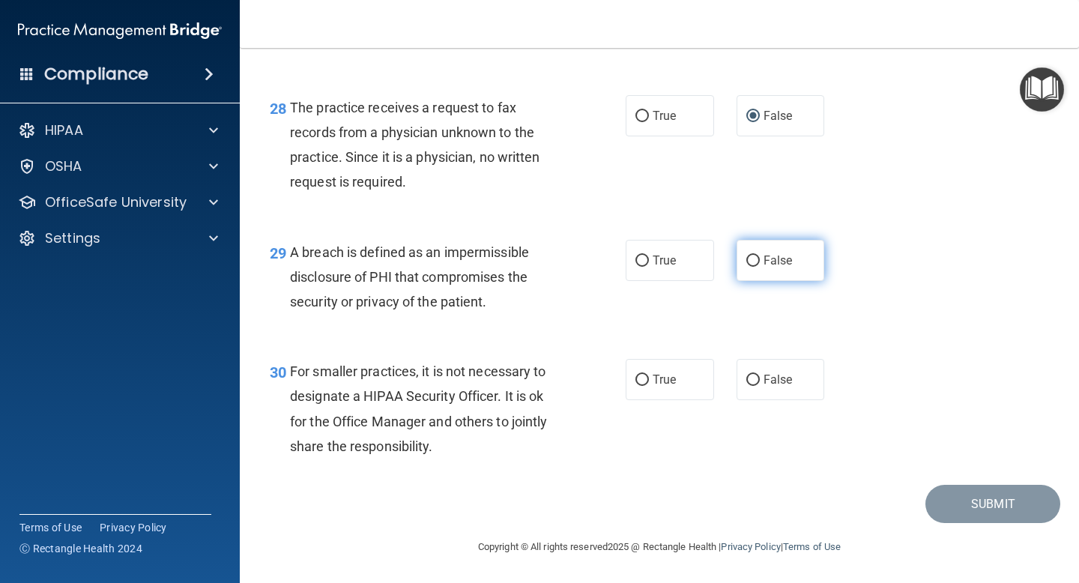
radio input "true"
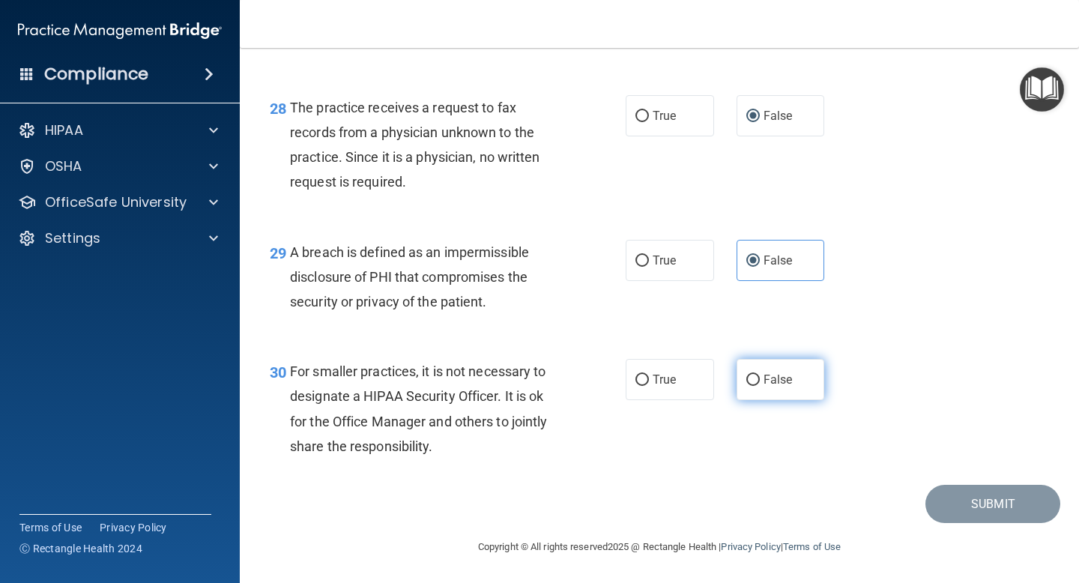
click at [771, 382] on label "False" at bounding box center [780, 379] width 88 height 41
click at [759, 382] on input "False" at bounding box center [752, 379] width 13 height 11
radio input "true"
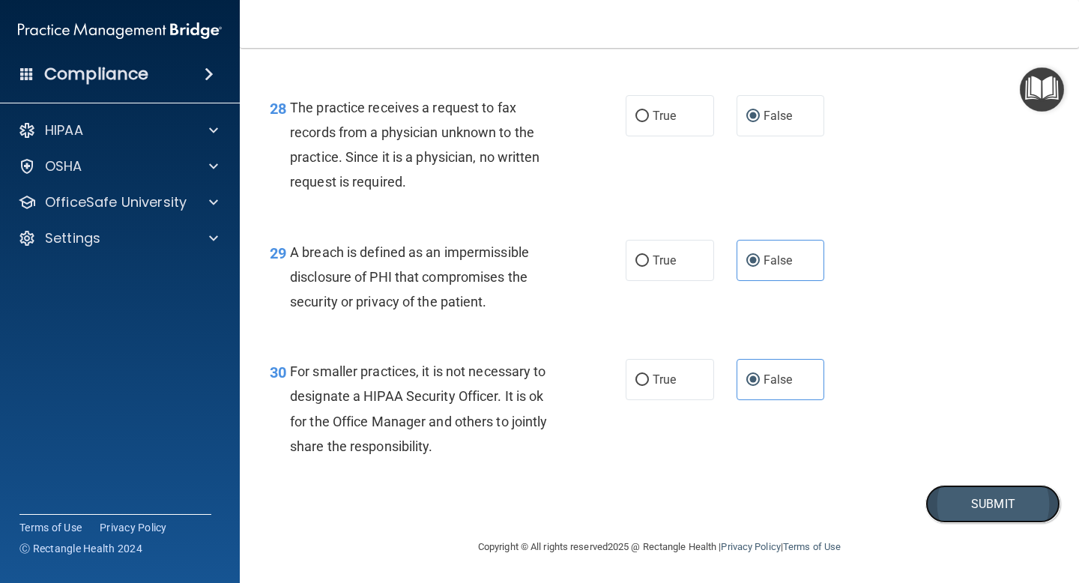
click at [969, 523] on button "Submit" at bounding box center [992, 504] width 135 height 38
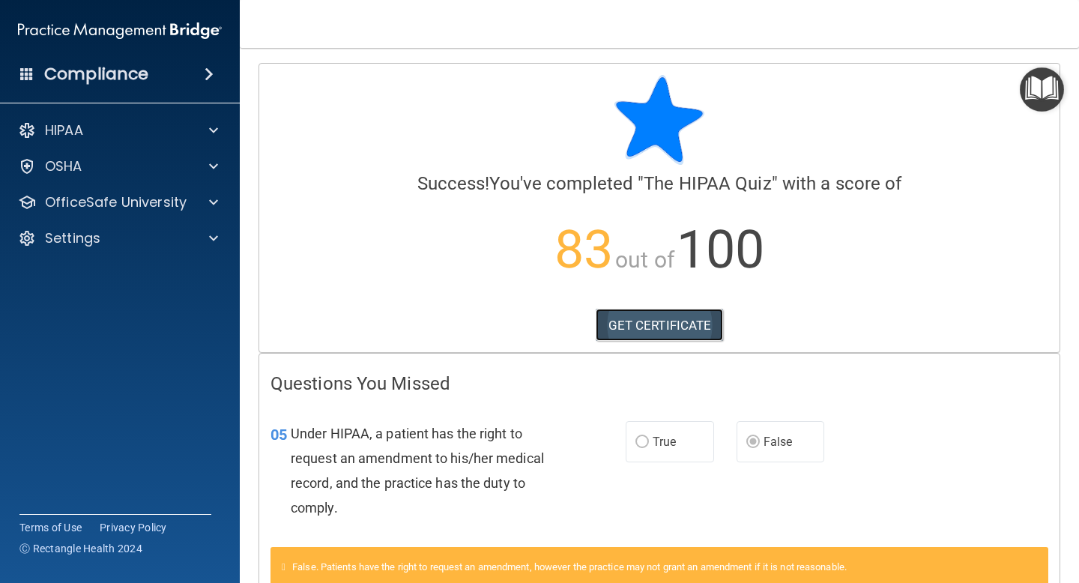
click at [694, 324] on link "GET CERTIFICATE" at bounding box center [659, 325] width 128 height 33
